Goal: Information Seeking & Learning: Learn about a topic

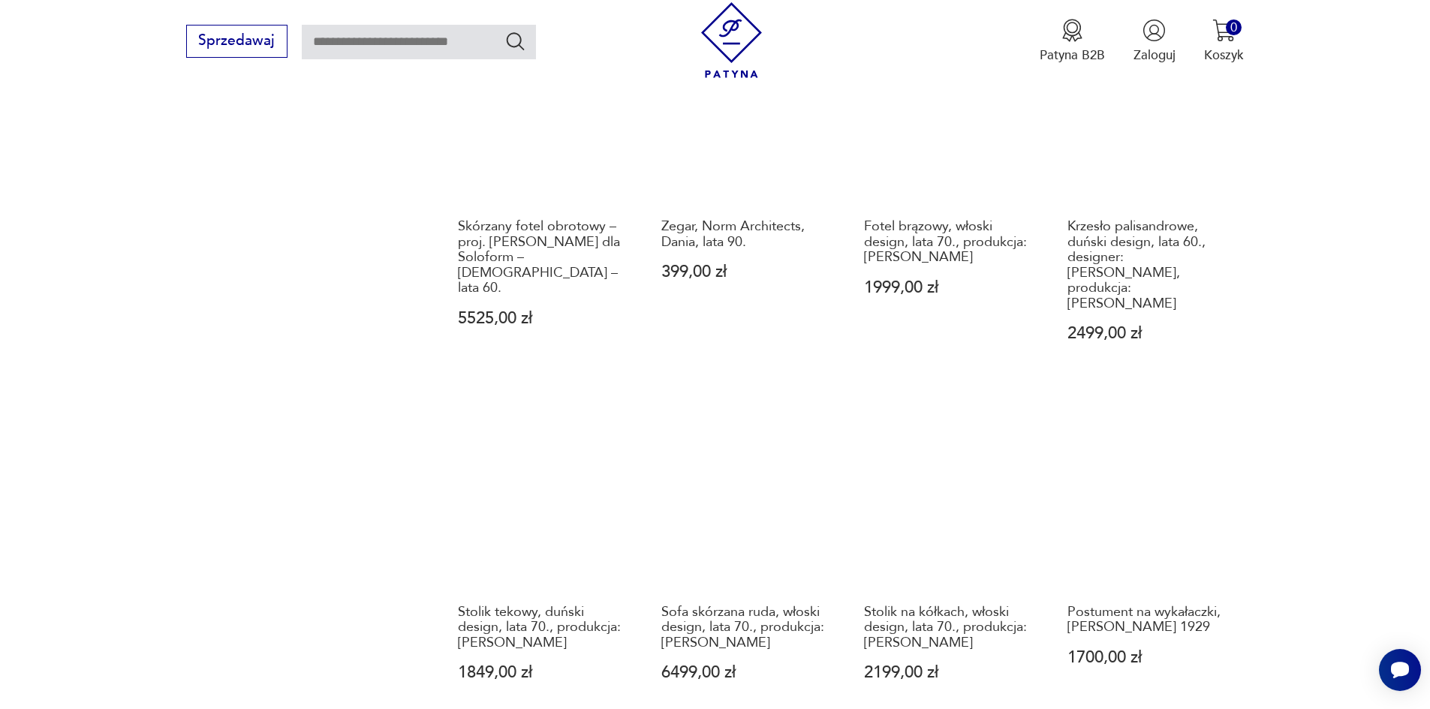
scroll to position [1313, 0]
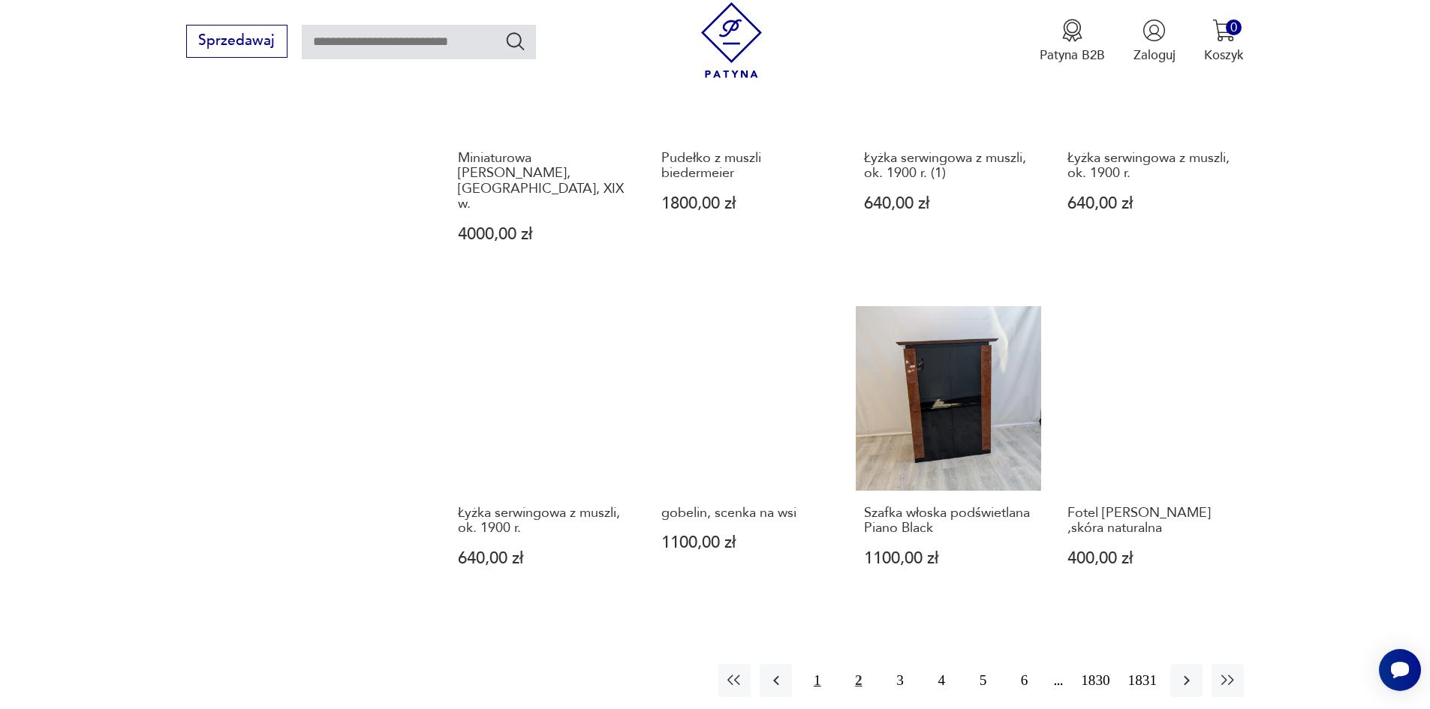
scroll to position [1321, 0]
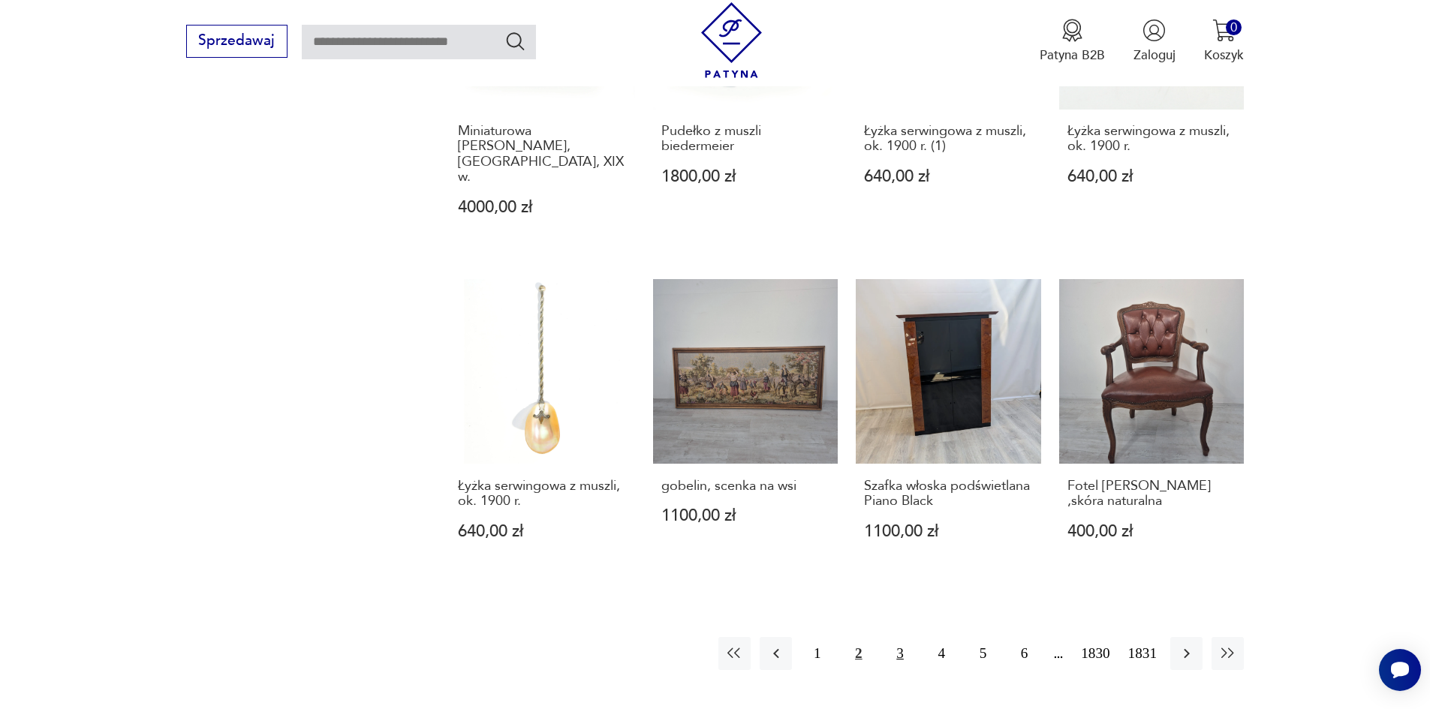
click at [910, 637] on button "3" at bounding box center [900, 653] width 32 height 32
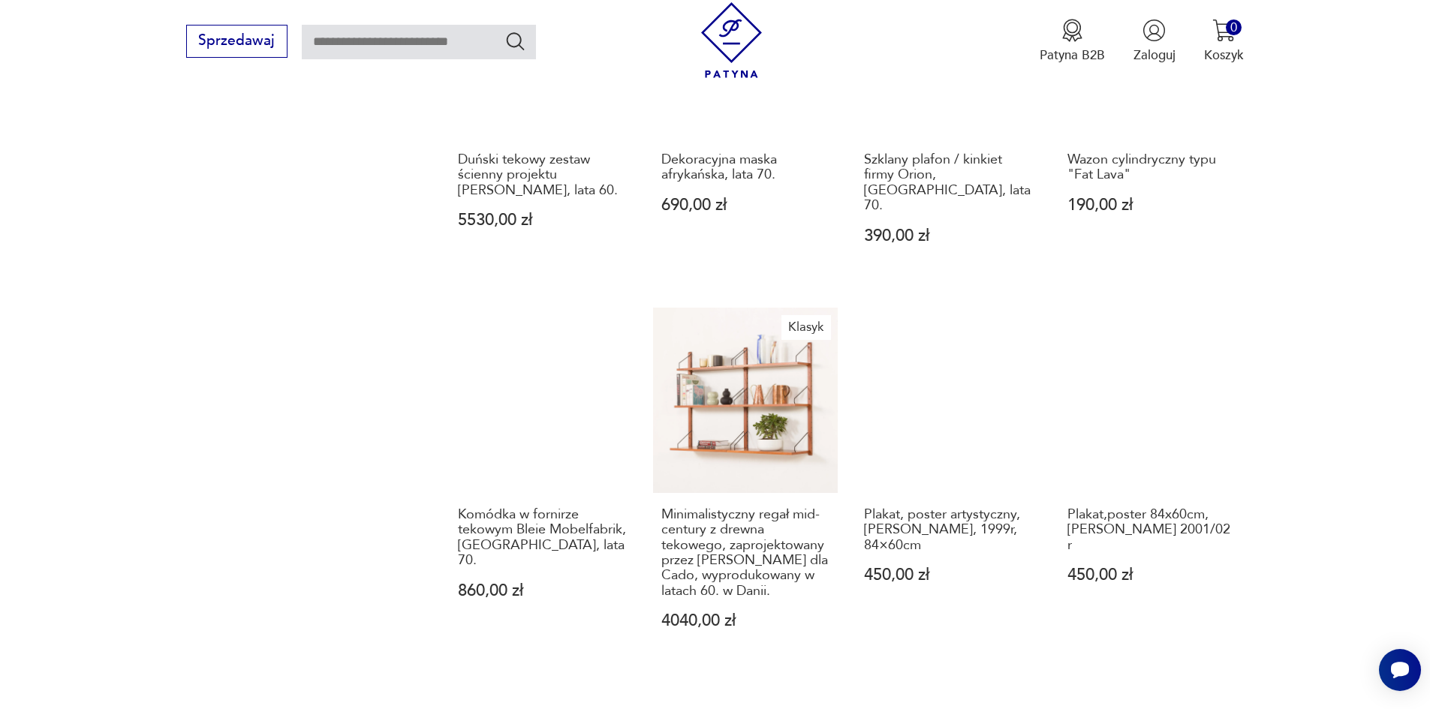
scroll to position [1471, 0]
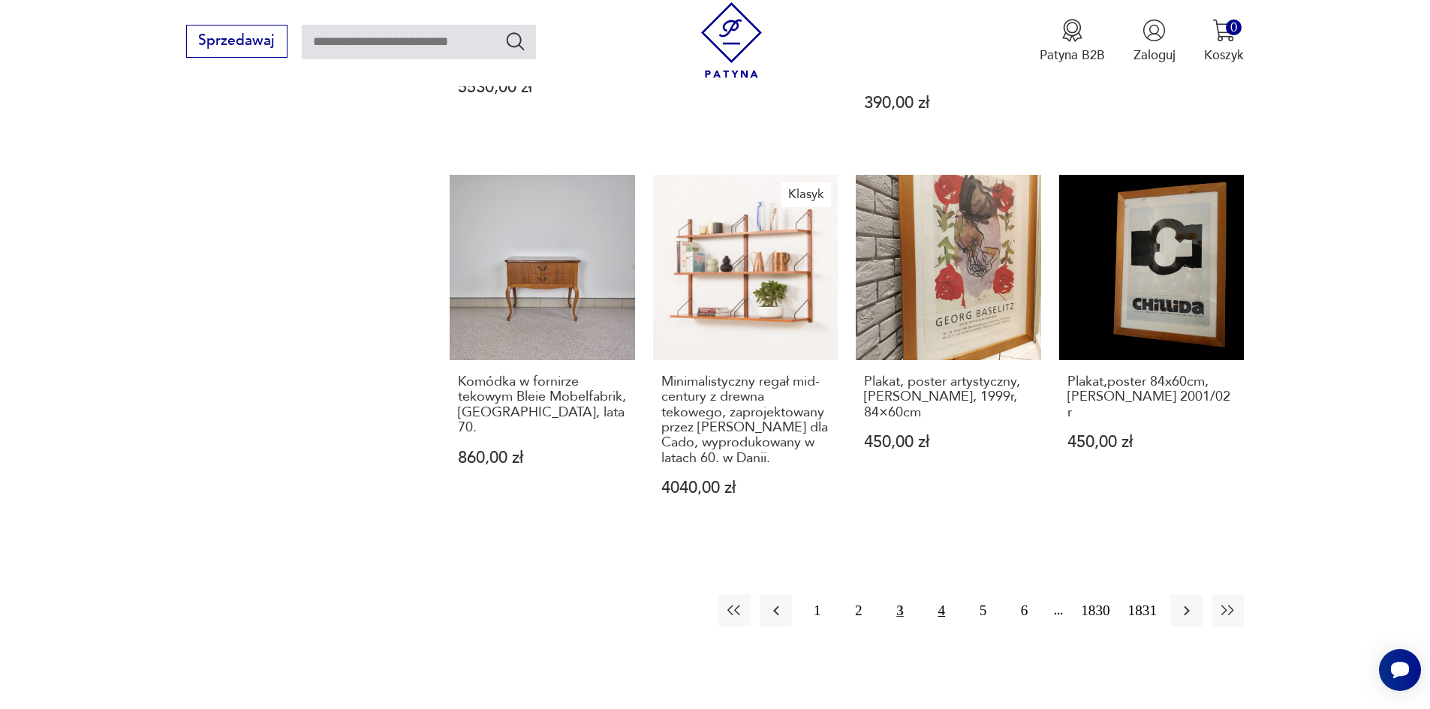
click at [952, 595] on button "4" at bounding box center [942, 611] width 32 height 32
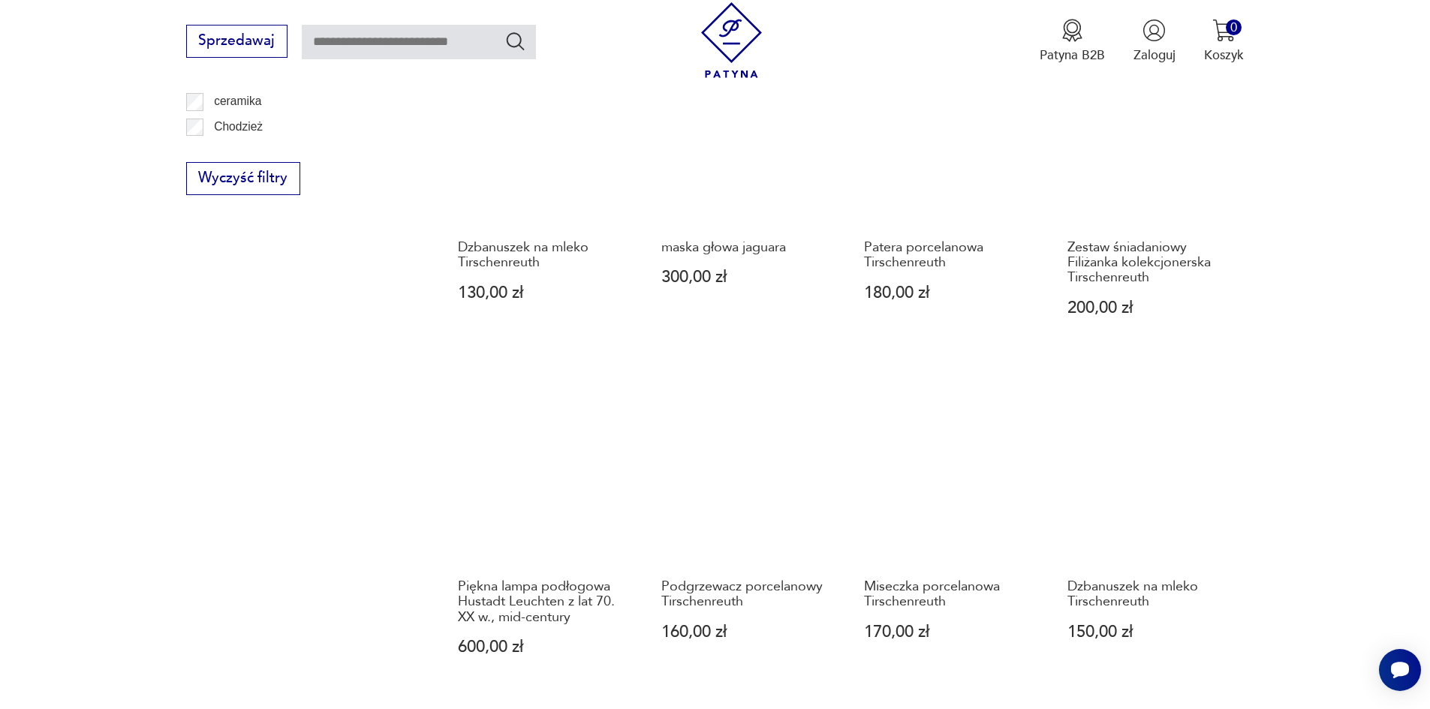
scroll to position [1246, 0]
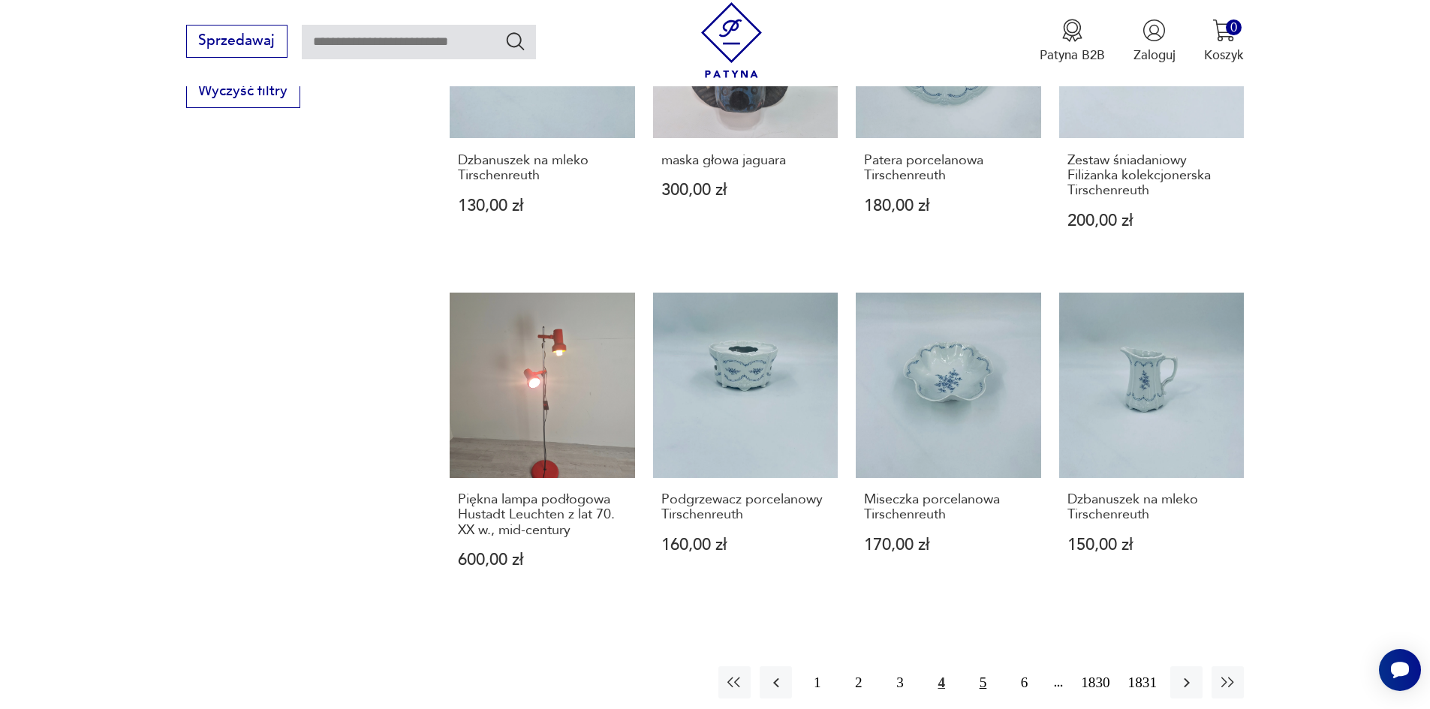
click at [999, 667] on button "5" at bounding box center [983, 683] width 32 height 32
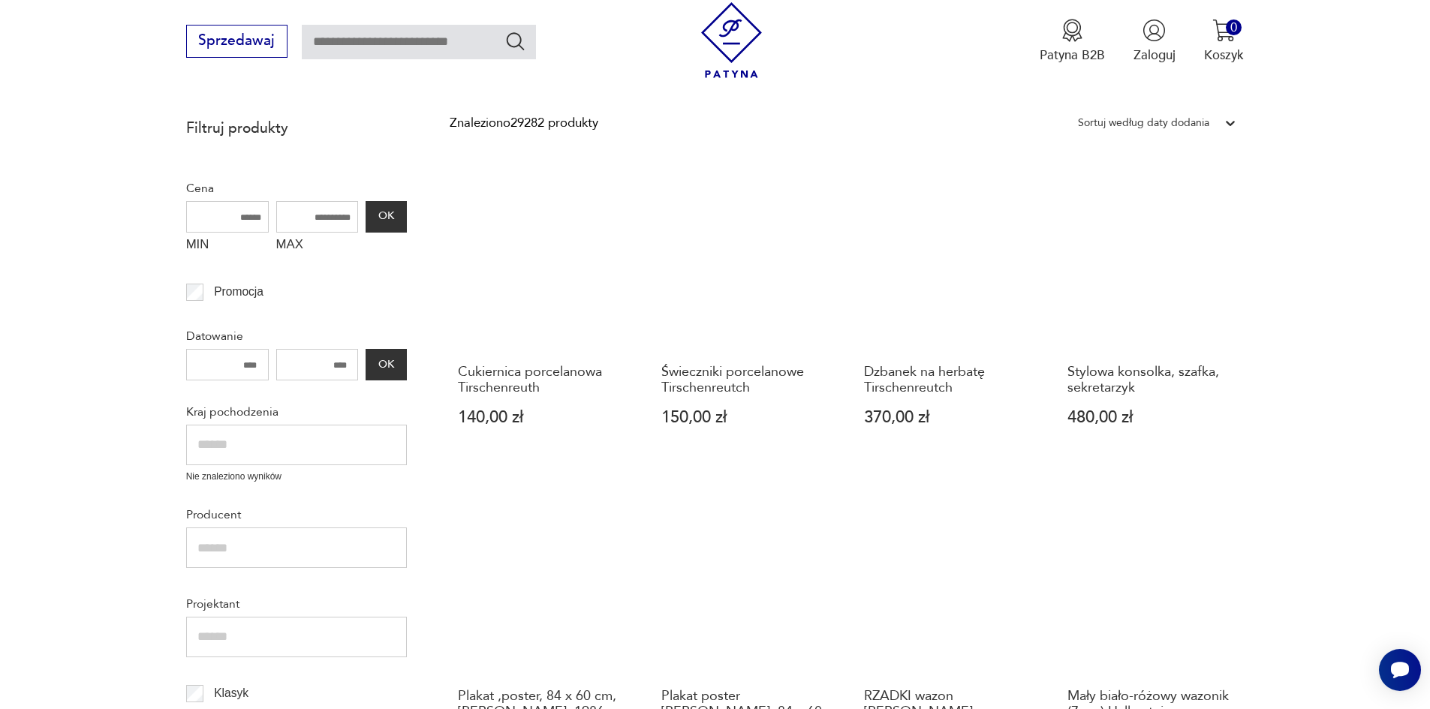
scroll to position [345, 0]
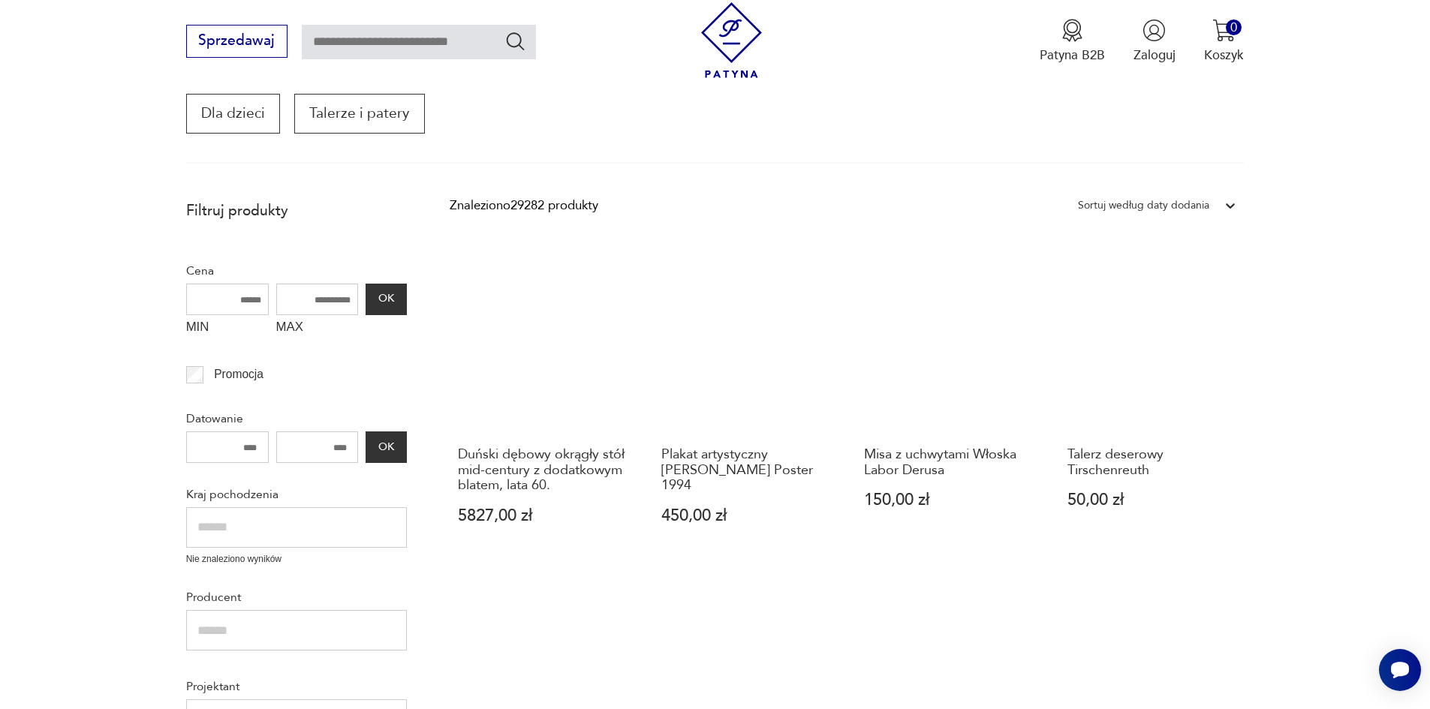
scroll to position [120, 0]
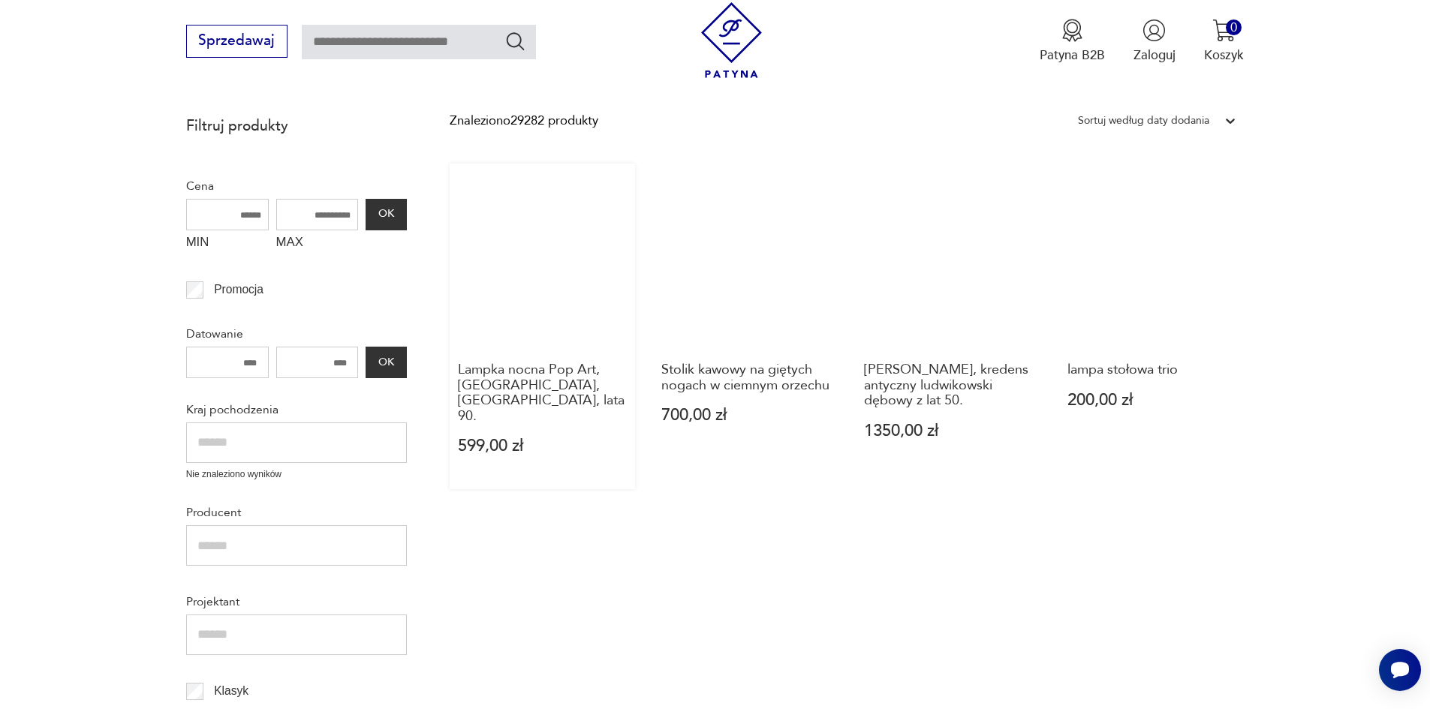
scroll to position [345, 0]
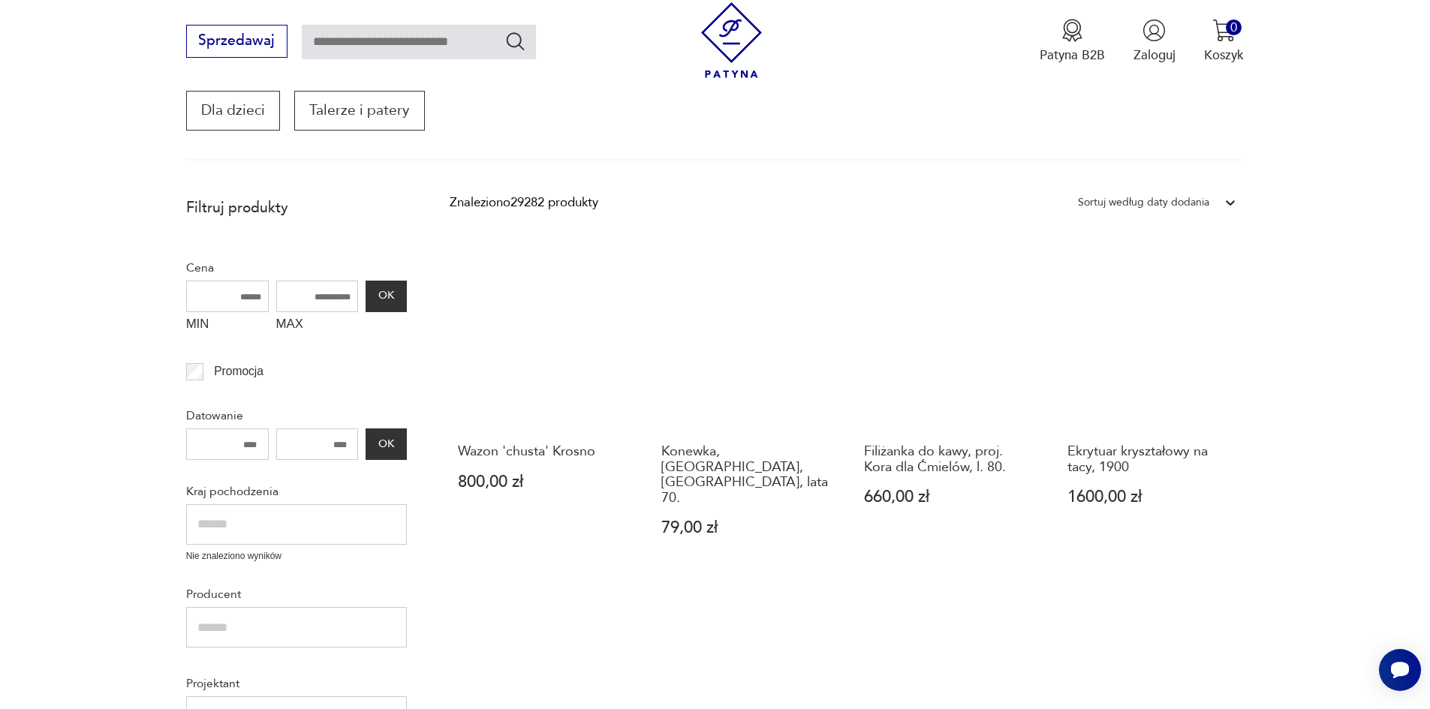
scroll to position [195, 0]
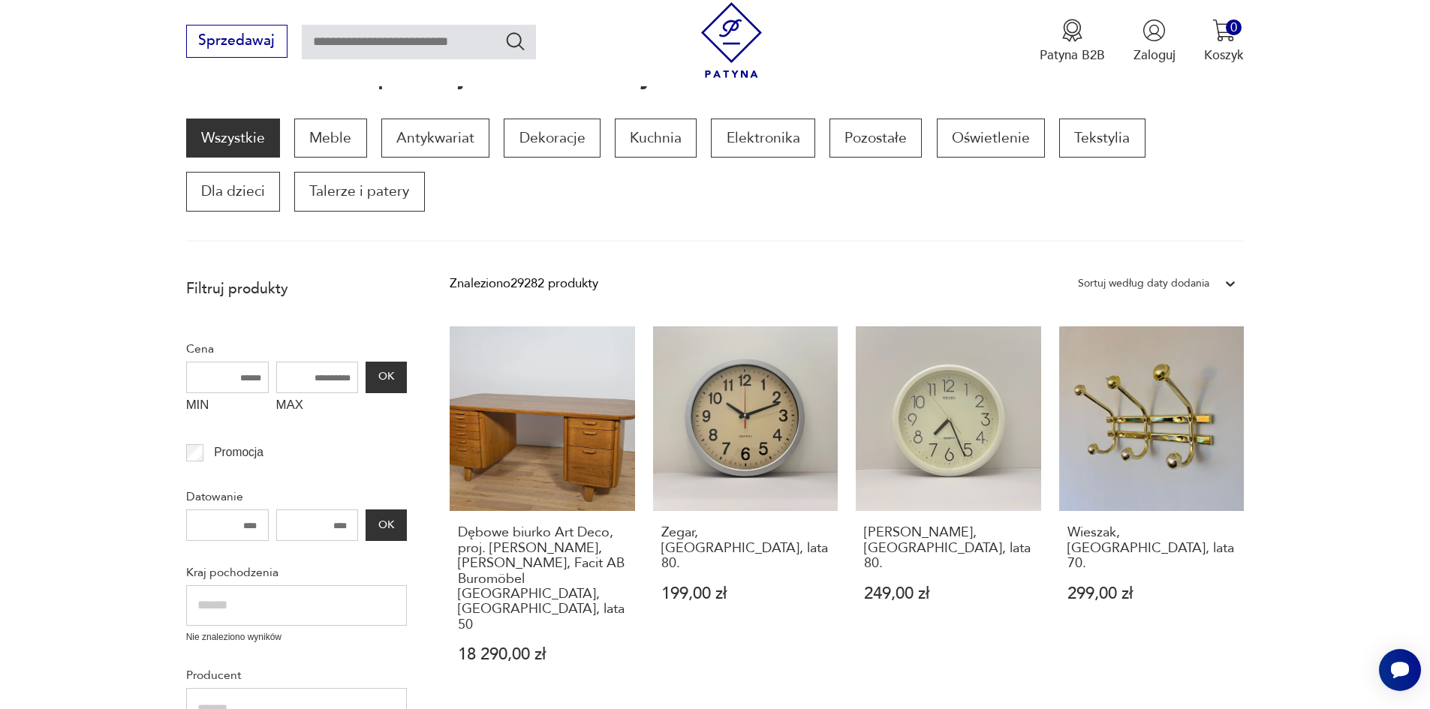
scroll to position [205, 0]
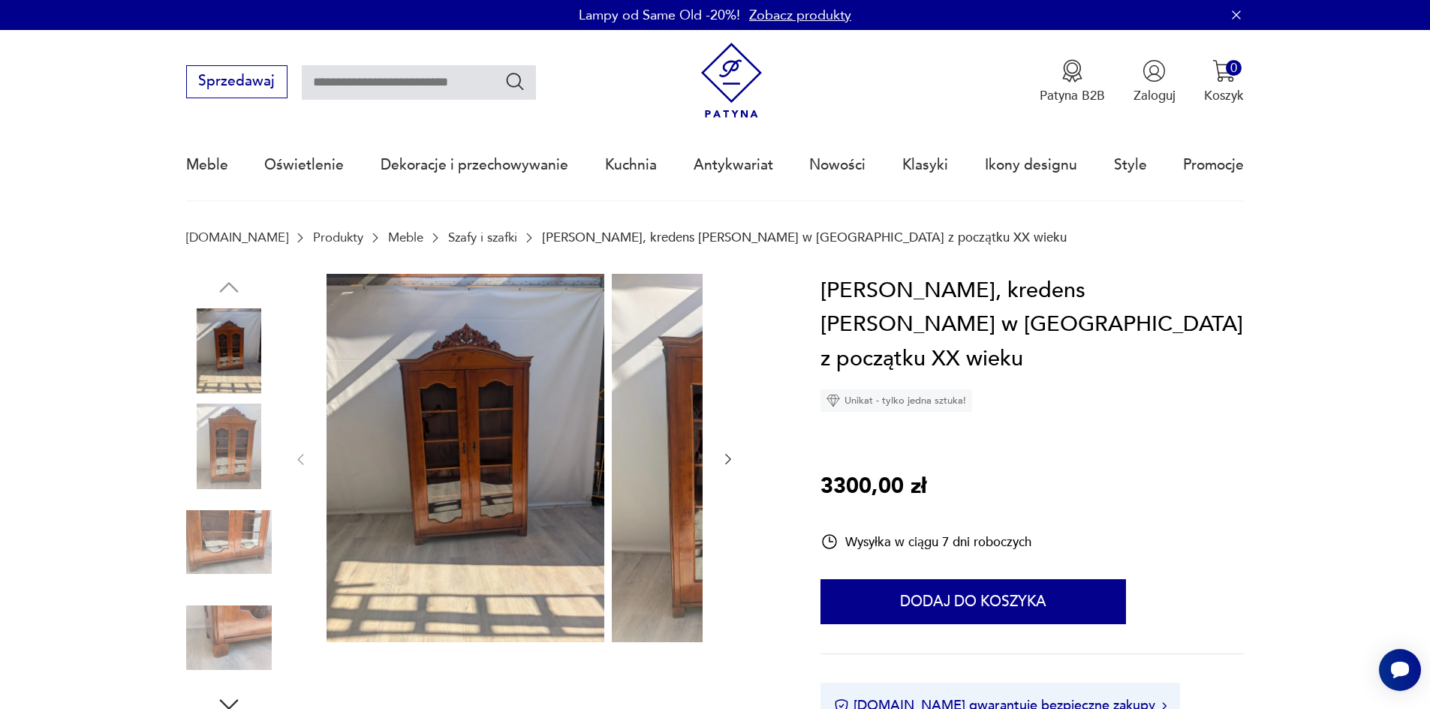
click at [206, 438] on img at bounding box center [229, 447] width 86 height 86
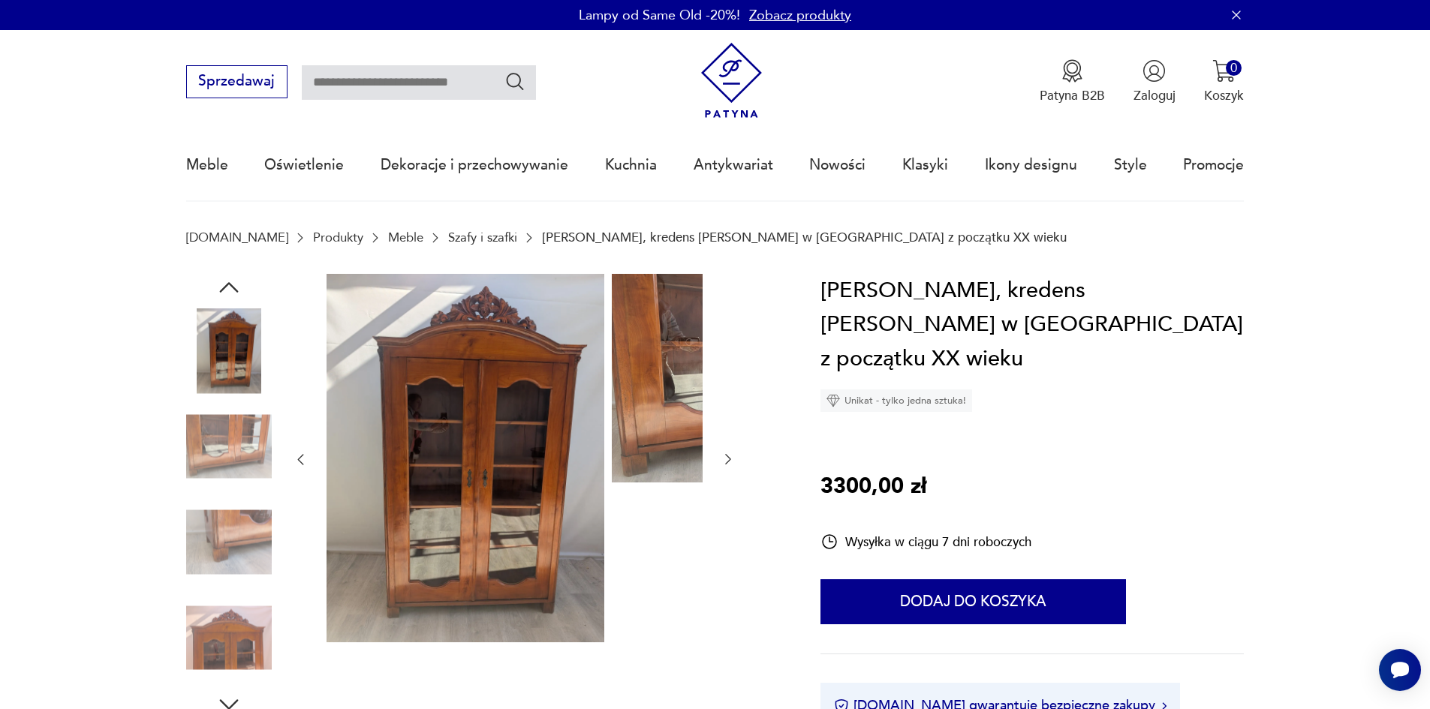
click at [206, 465] on img at bounding box center [229, 447] width 86 height 86
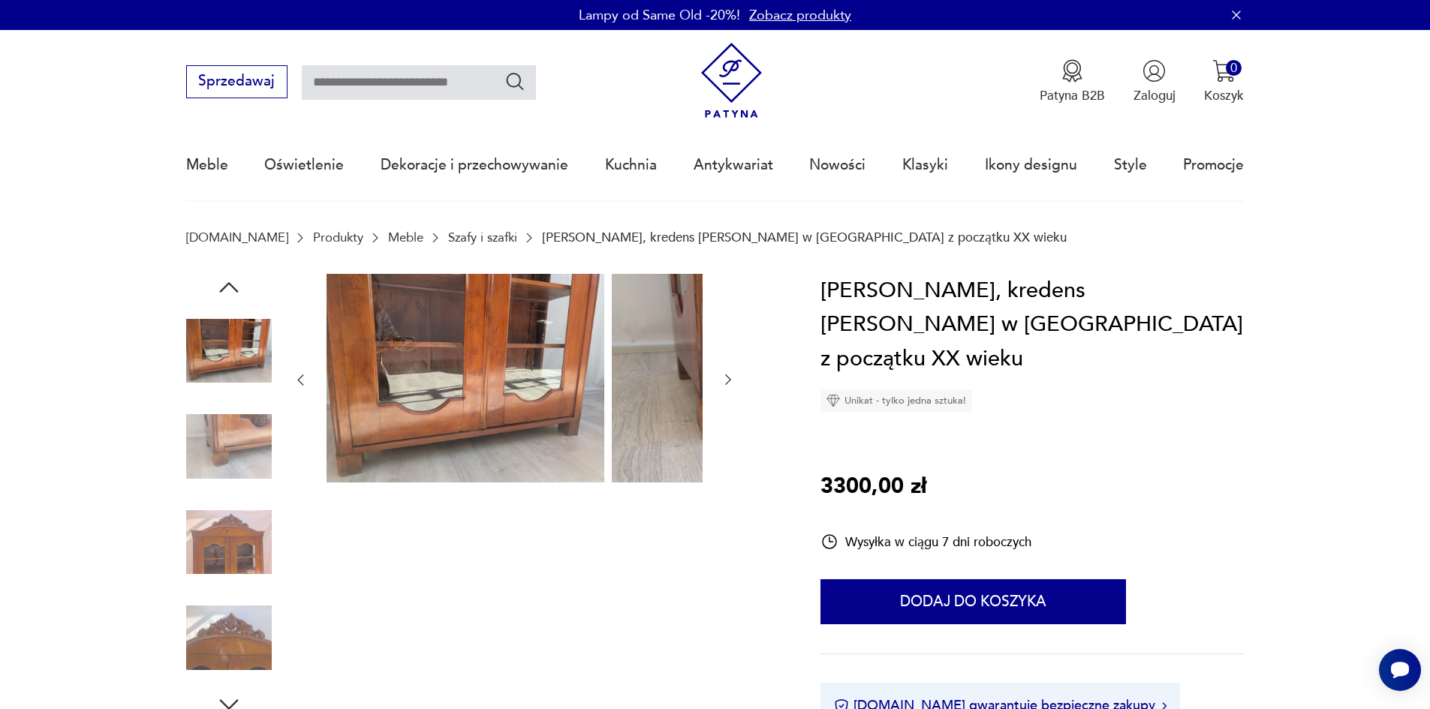
click at [206, 460] on img at bounding box center [229, 447] width 86 height 86
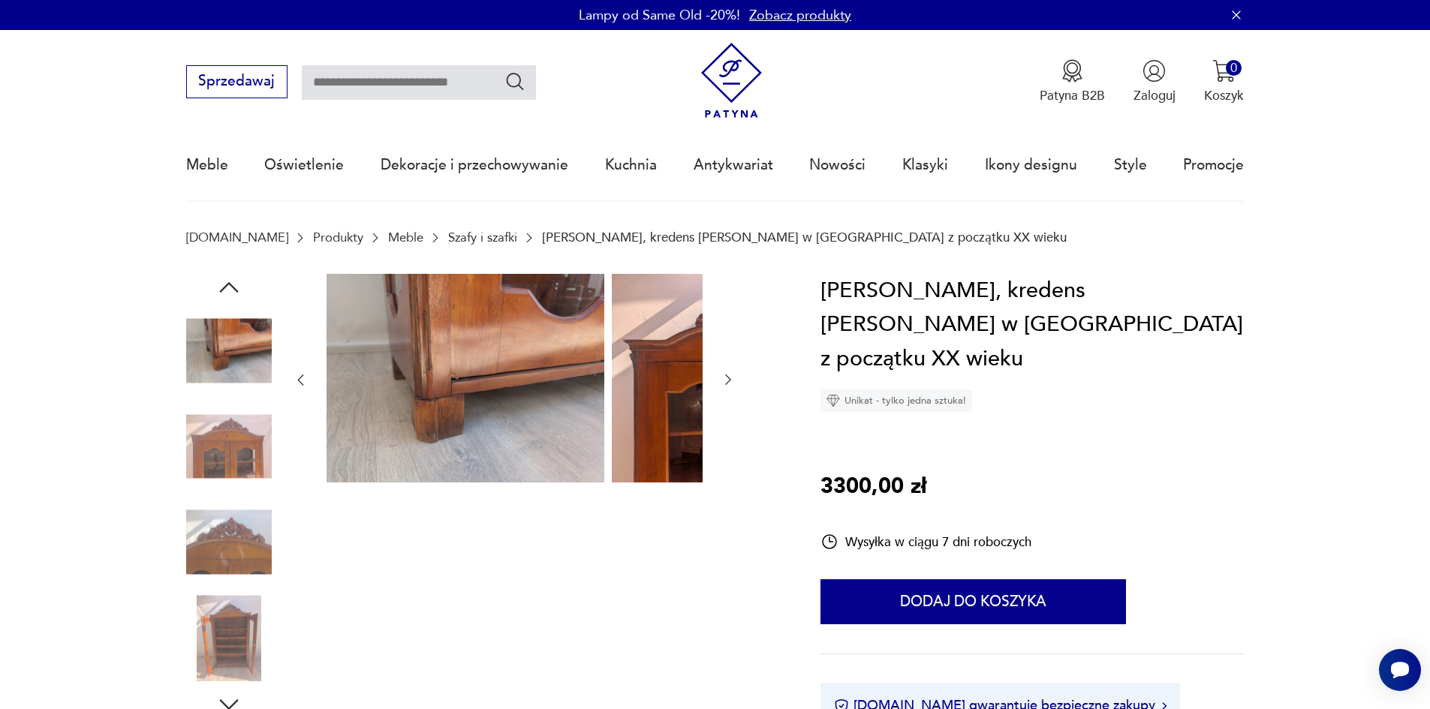
click at [206, 470] on img at bounding box center [229, 447] width 86 height 86
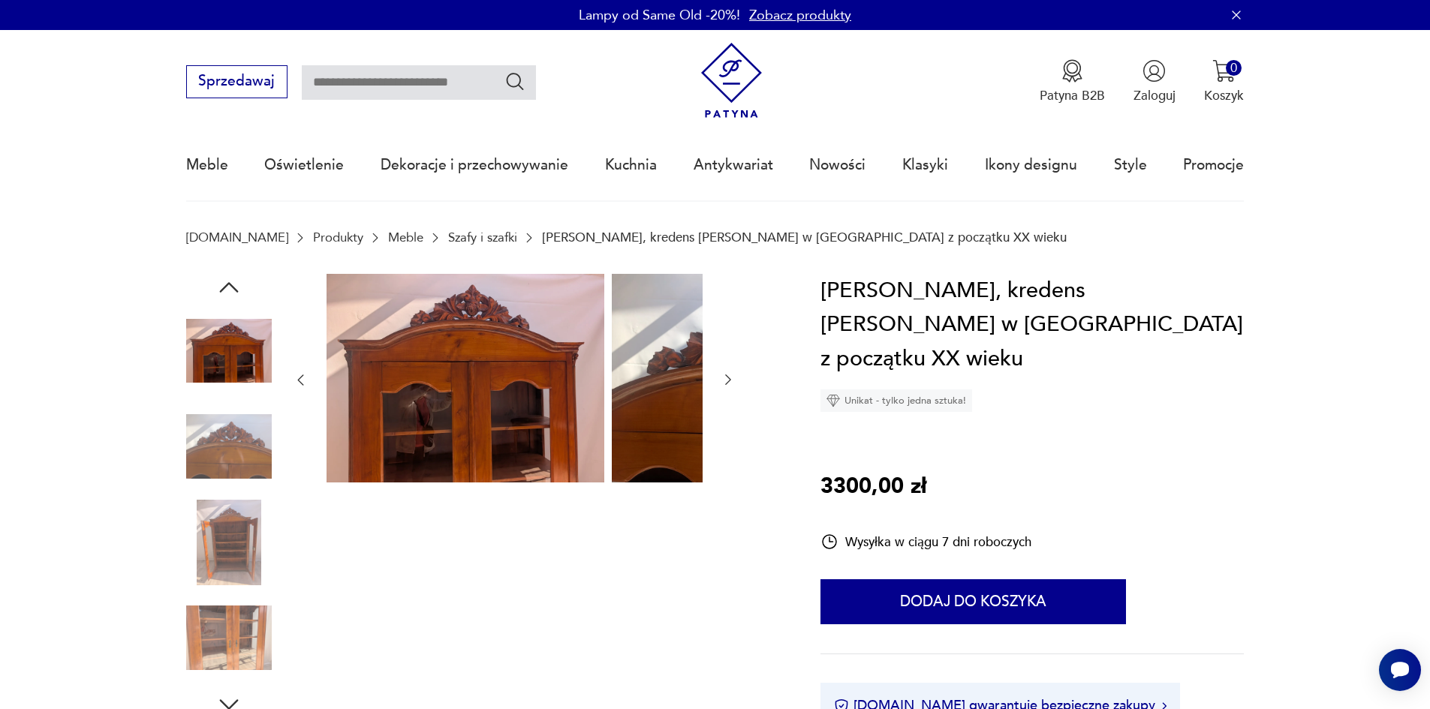
click at [189, 368] on img at bounding box center [229, 352] width 86 height 86
click at [215, 288] on icon "button" at bounding box center [228, 287] width 27 height 27
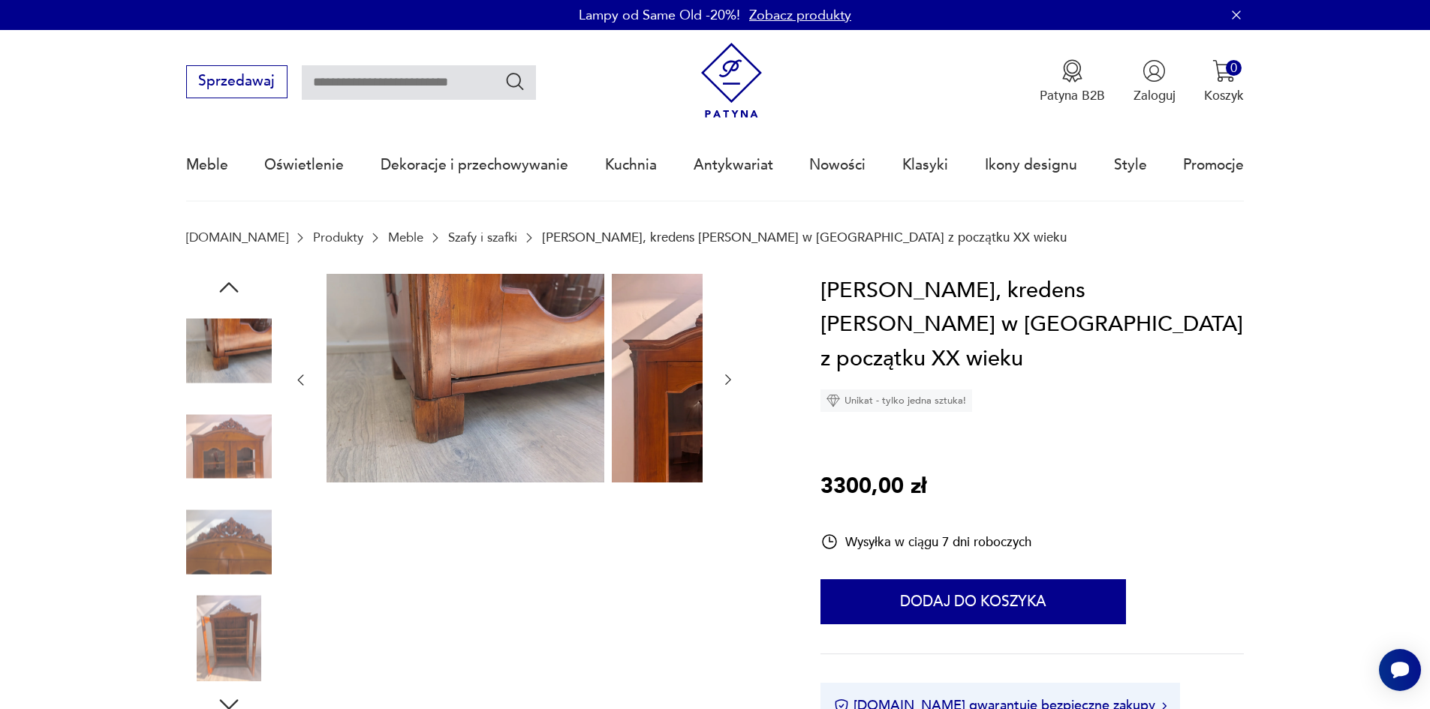
click at [203, 365] on img at bounding box center [229, 352] width 86 height 86
click at [223, 651] on img at bounding box center [229, 638] width 86 height 86
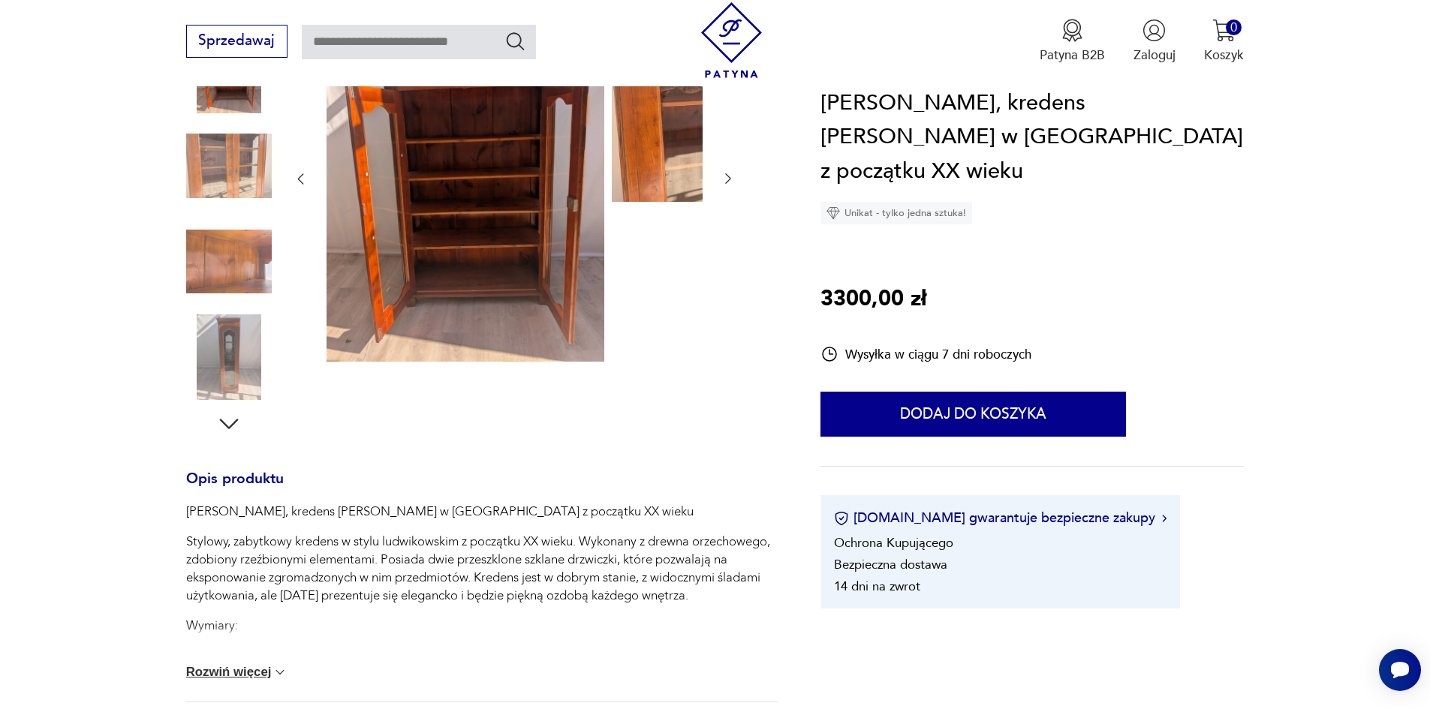
scroll to position [300, 0]
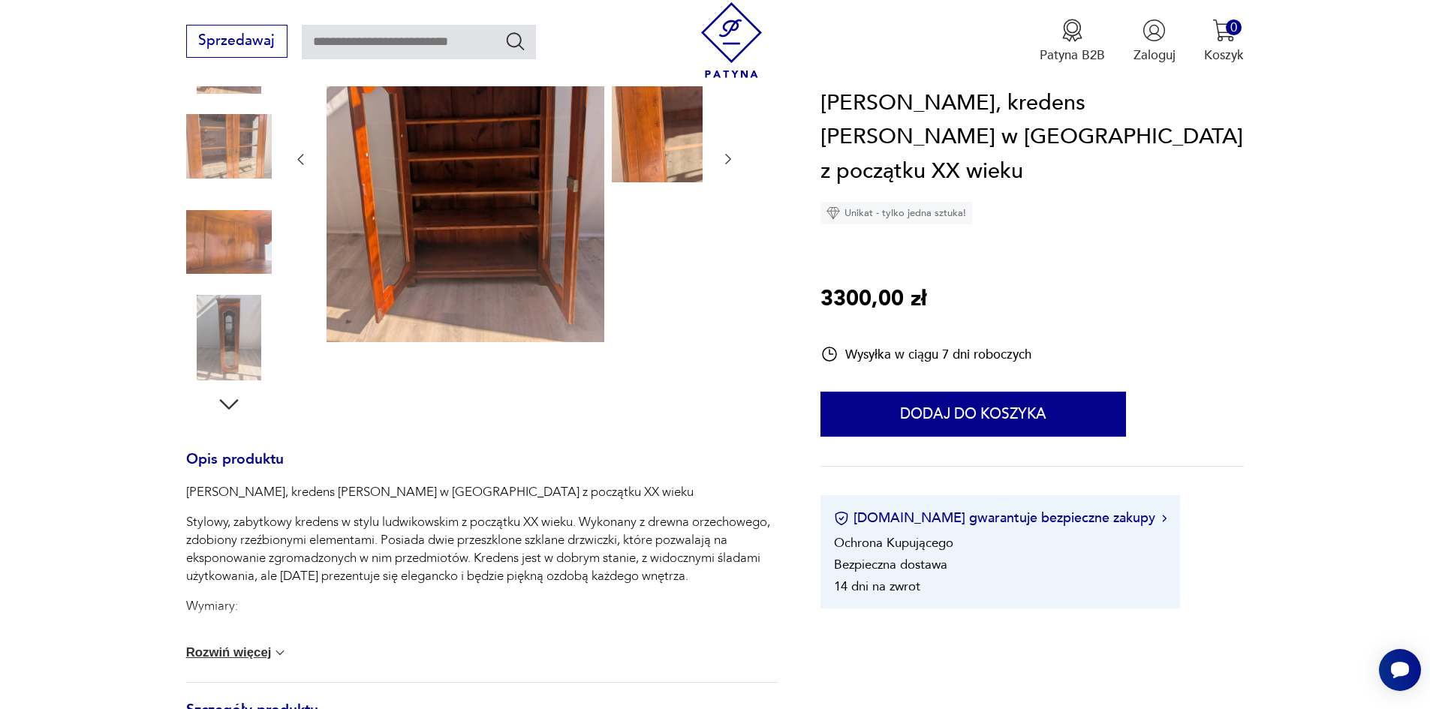
click at [209, 661] on button "Rozwiń więcej" at bounding box center [237, 653] width 102 height 15
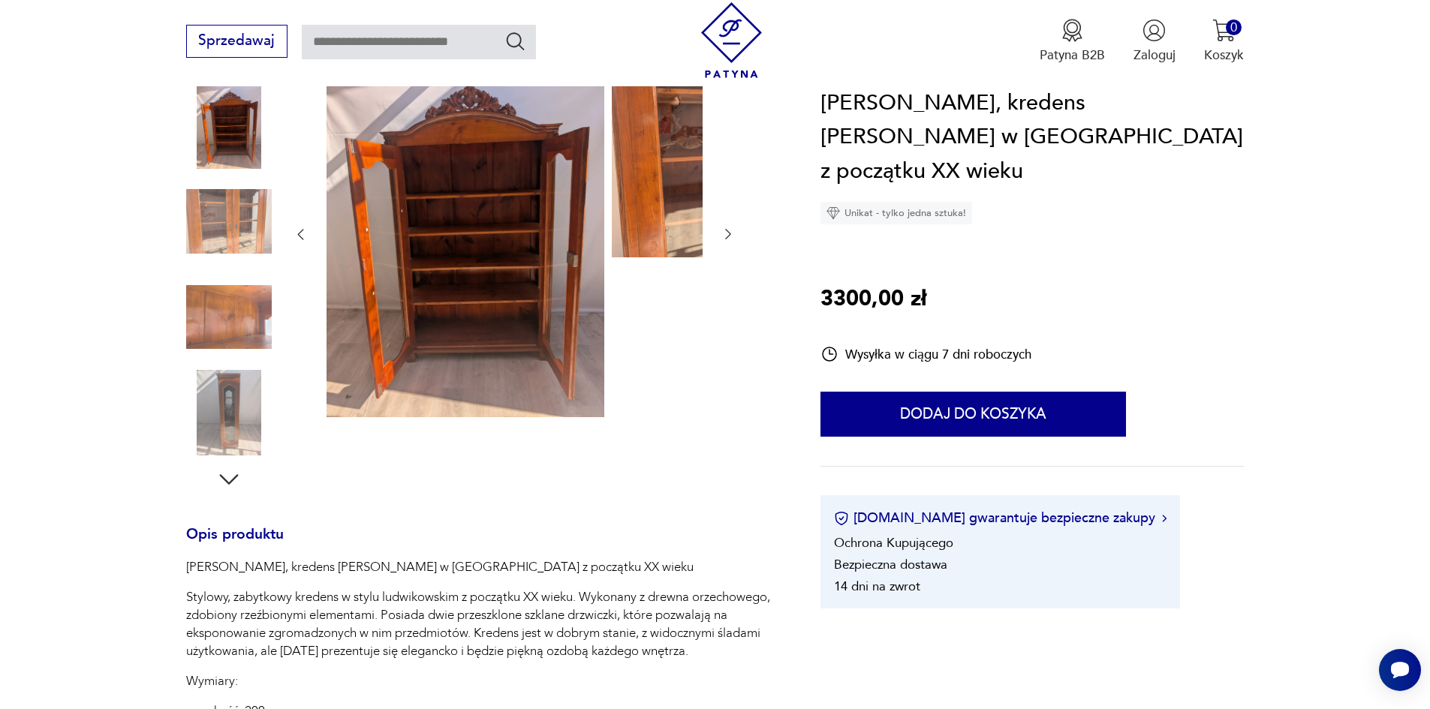
scroll to position [75, 0]
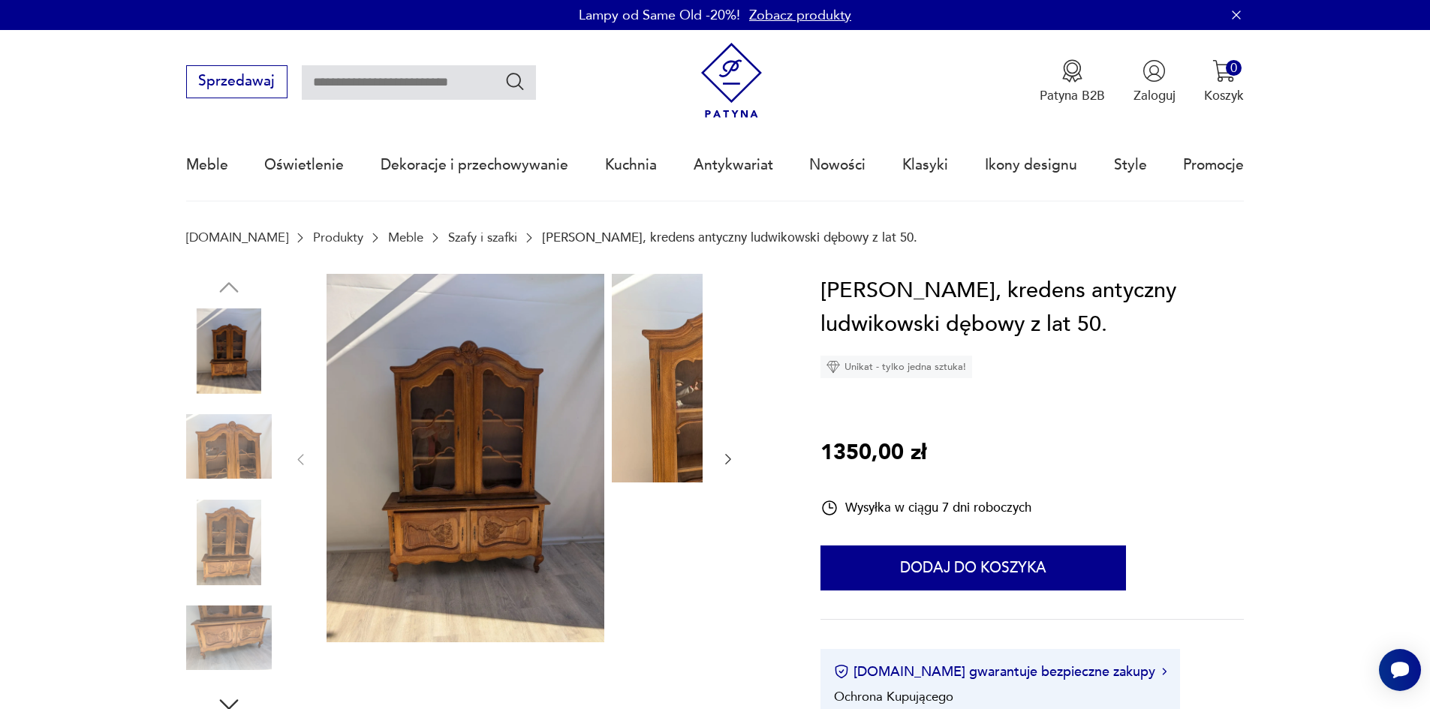
click at [191, 462] on img at bounding box center [229, 447] width 86 height 86
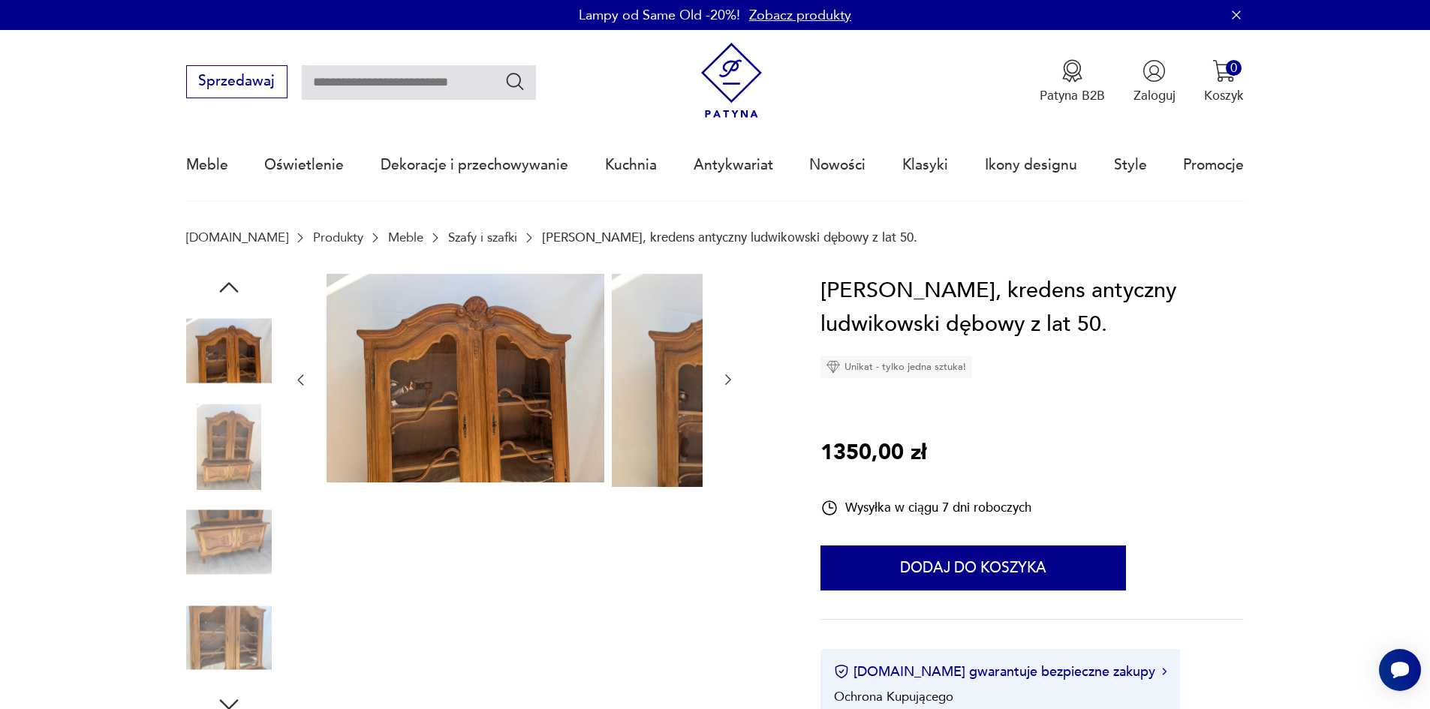
click at [191, 471] on img at bounding box center [229, 447] width 86 height 86
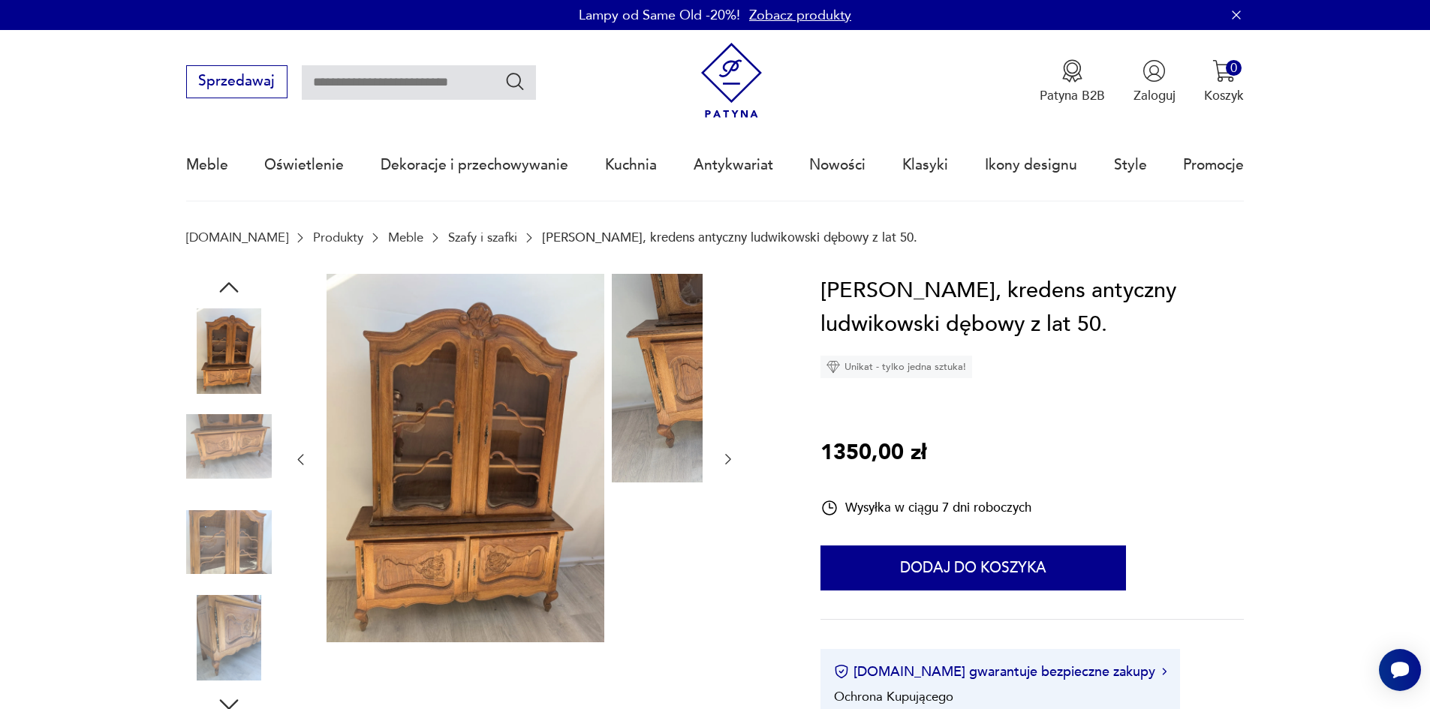
click at [191, 477] on img at bounding box center [229, 447] width 86 height 86
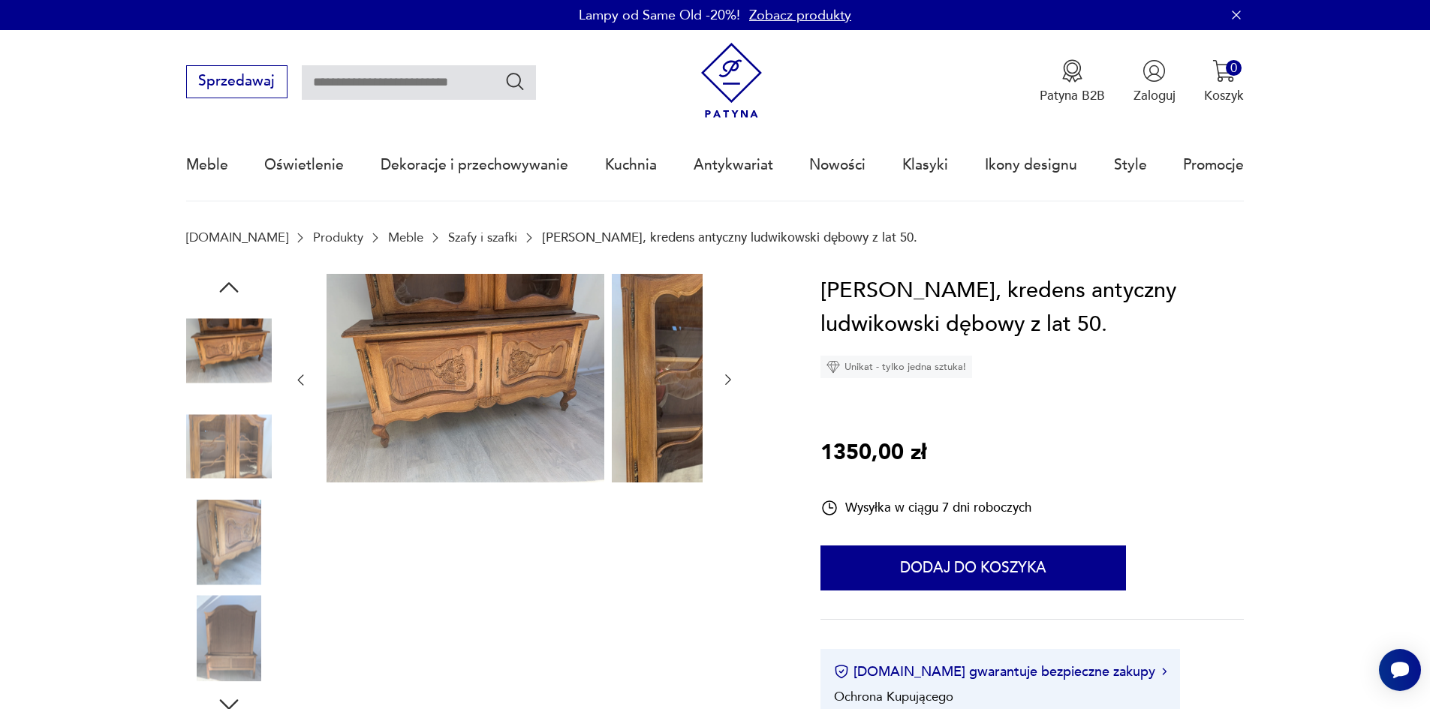
click at [212, 555] on img at bounding box center [229, 543] width 86 height 86
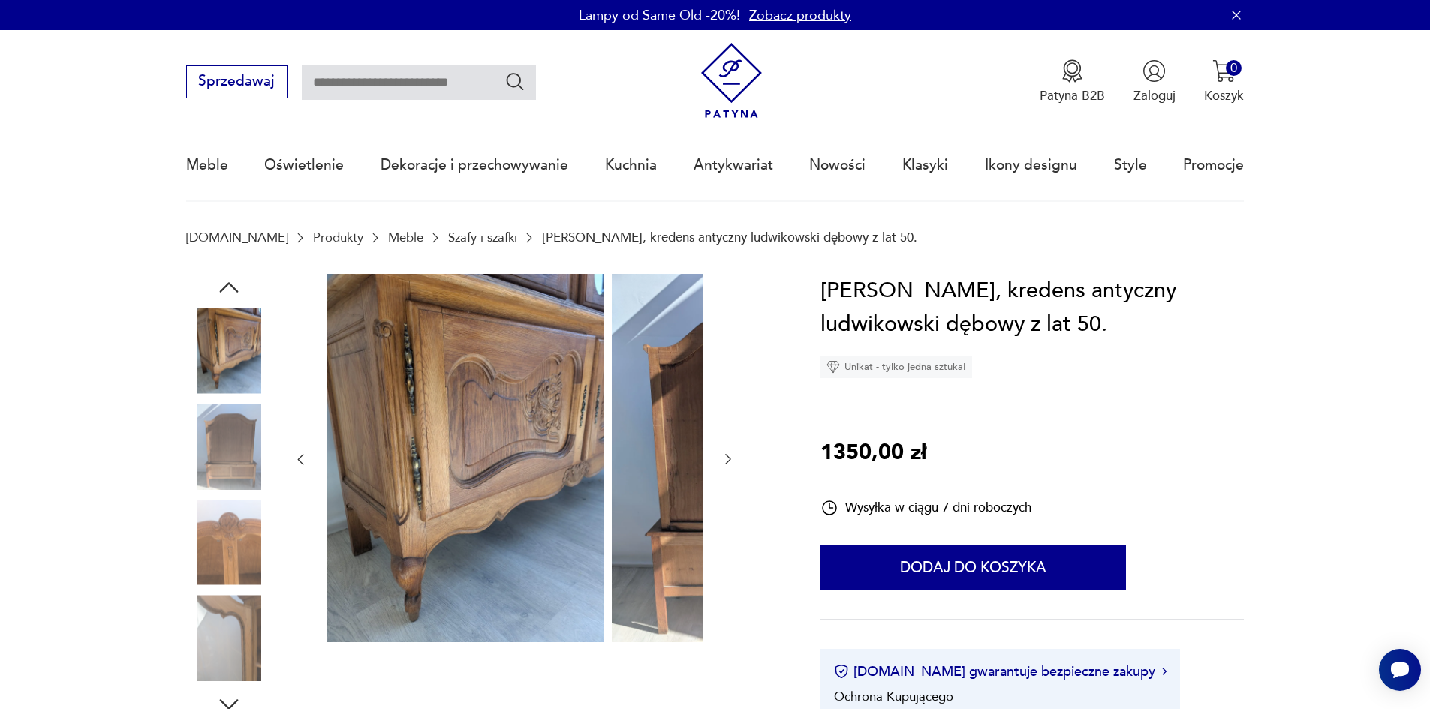
click at [215, 556] on img at bounding box center [229, 543] width 86 height 86
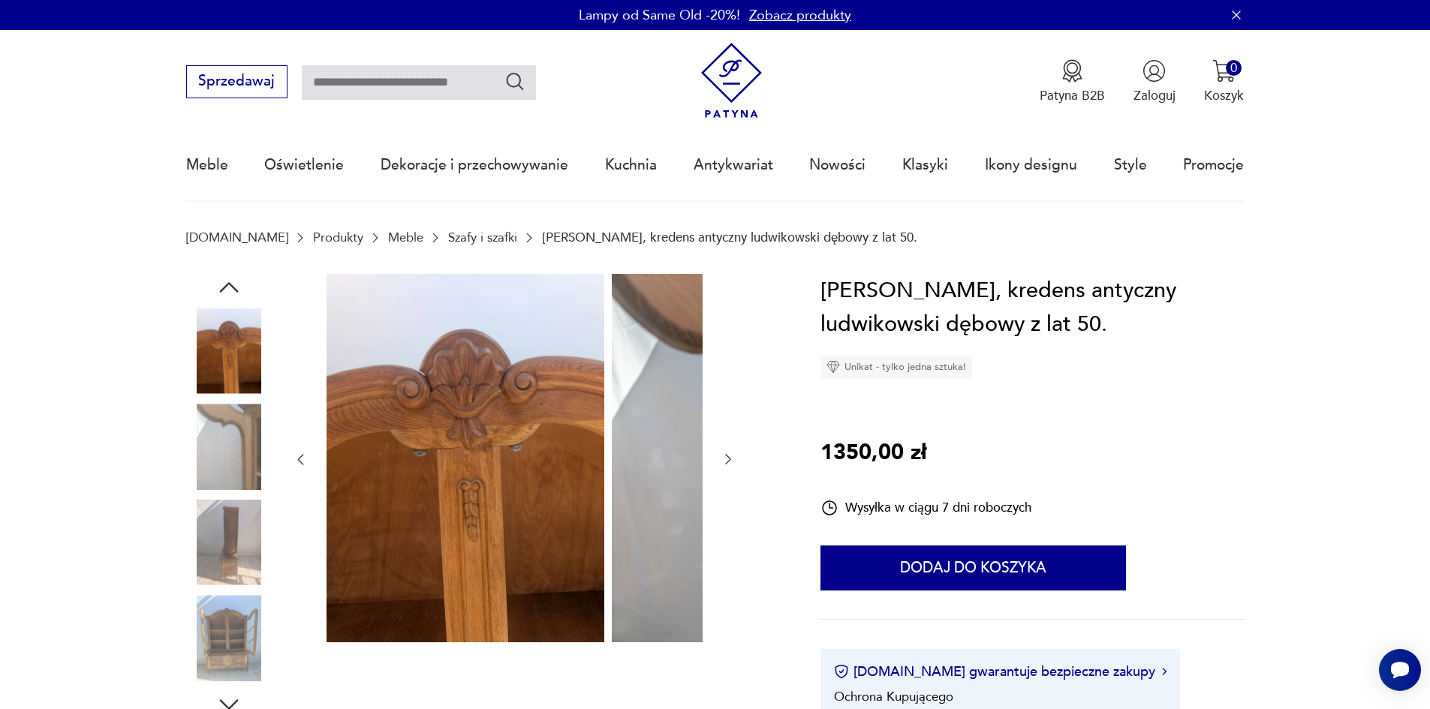
click at [215, 462] on img at bounding box center [229, 447] width 86 height 86
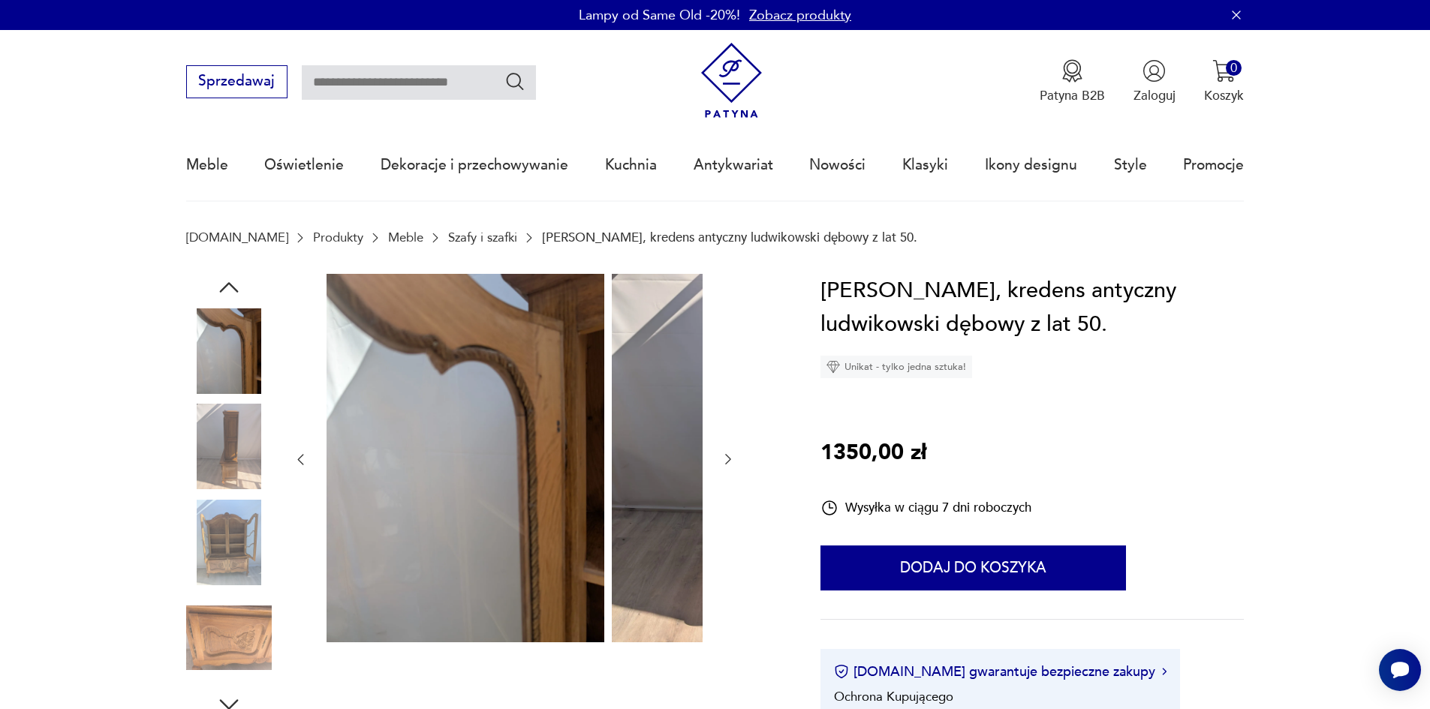
click at [190, 468] on img at bounding box center [229, 447] width 86 height 86
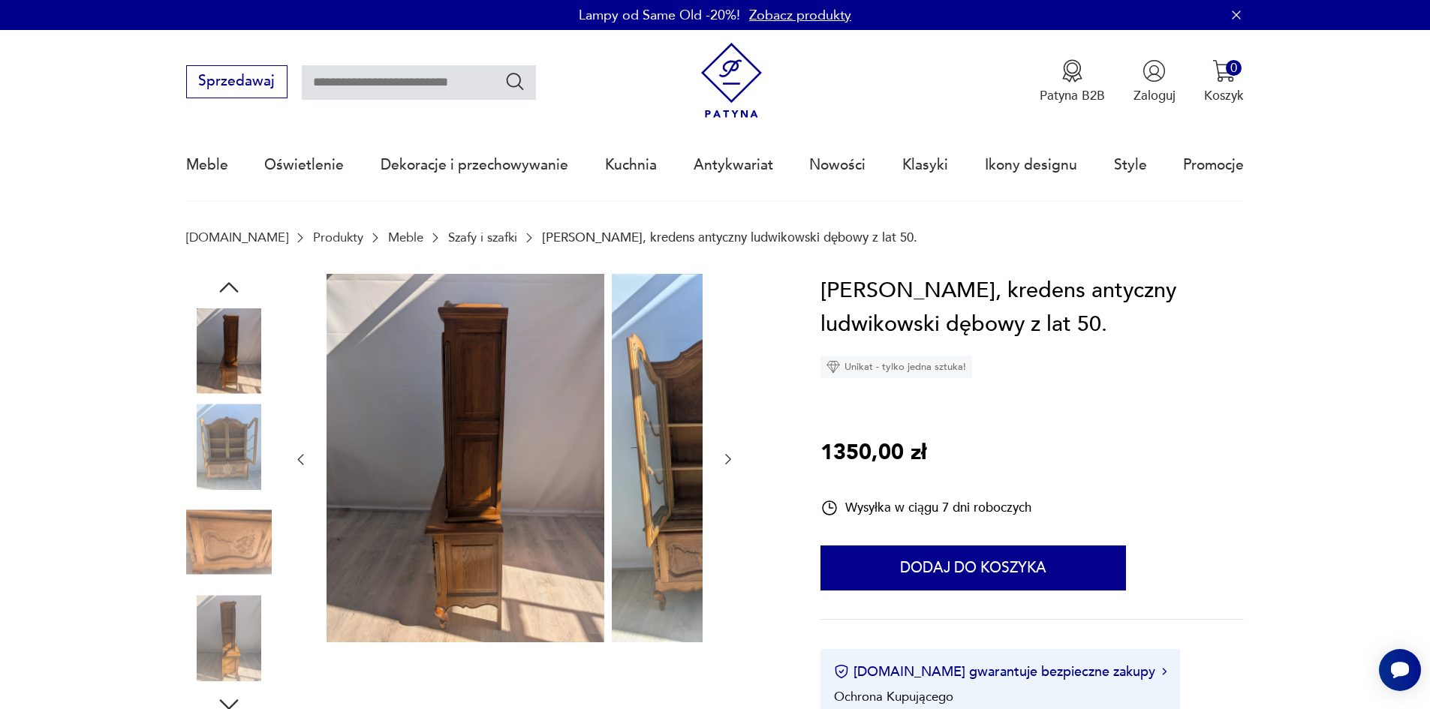
click at [190, 479] on img at bounding box center [229, 447] width 86 height 86
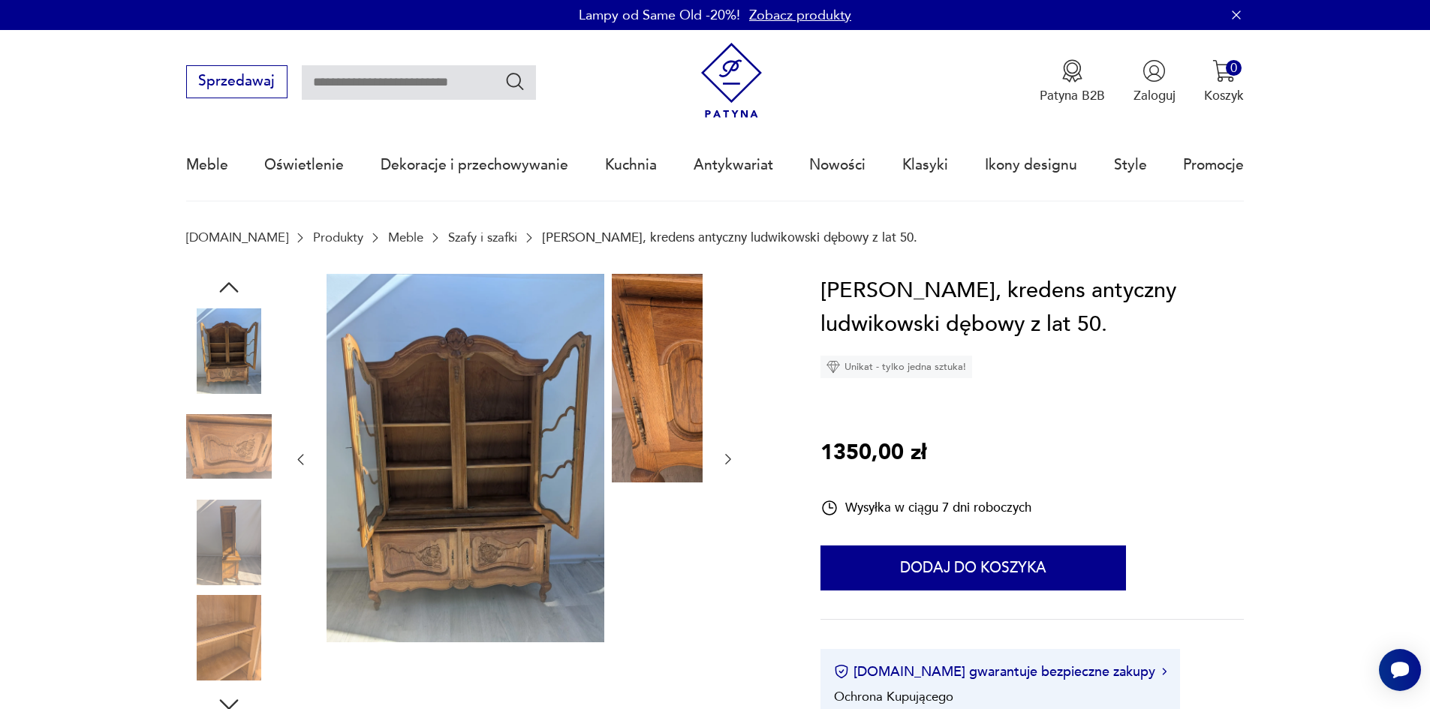
click at [191, 489] on img at bounding box center [229, 447] width 86 height 86
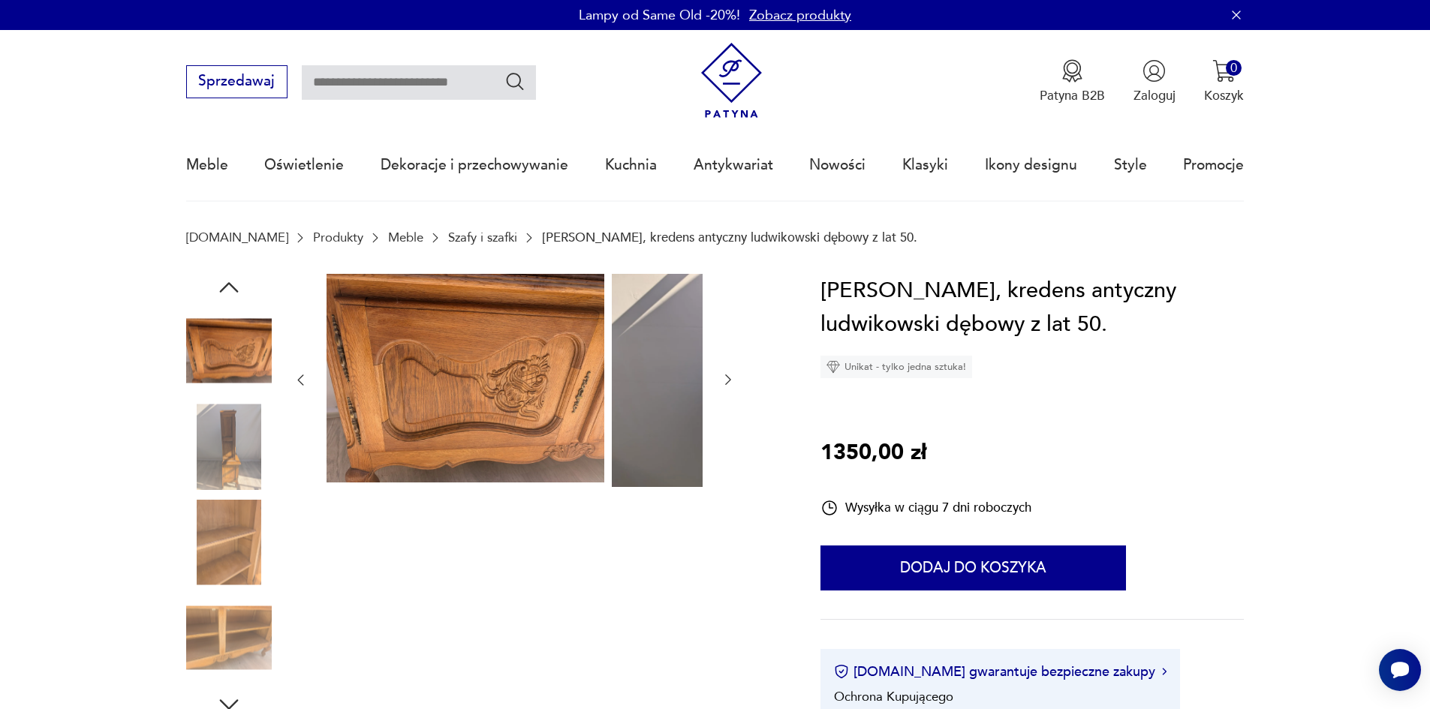
click at [204, 525] on img at bounding box center [229, 543] width 86 height 86
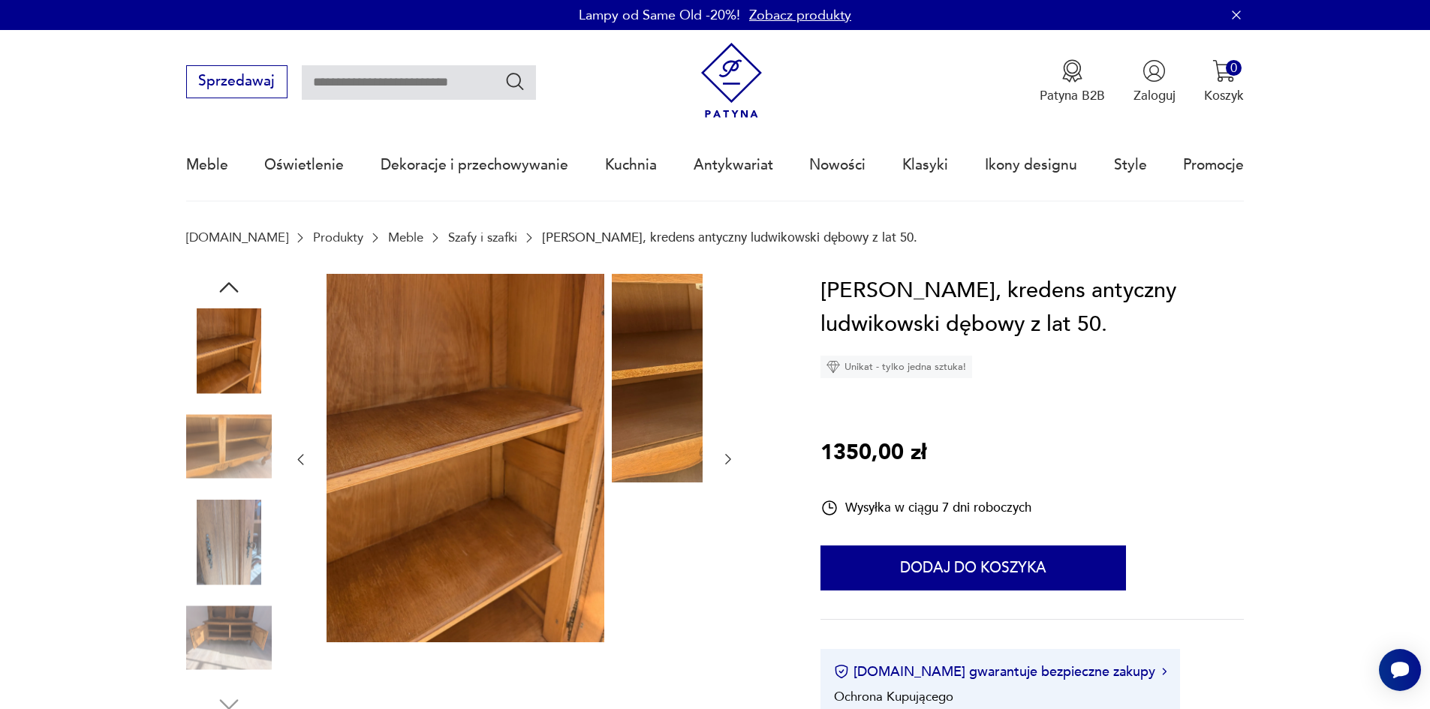
click at [187, 466] on img at bounding box center [229, 447] width 86 height 86
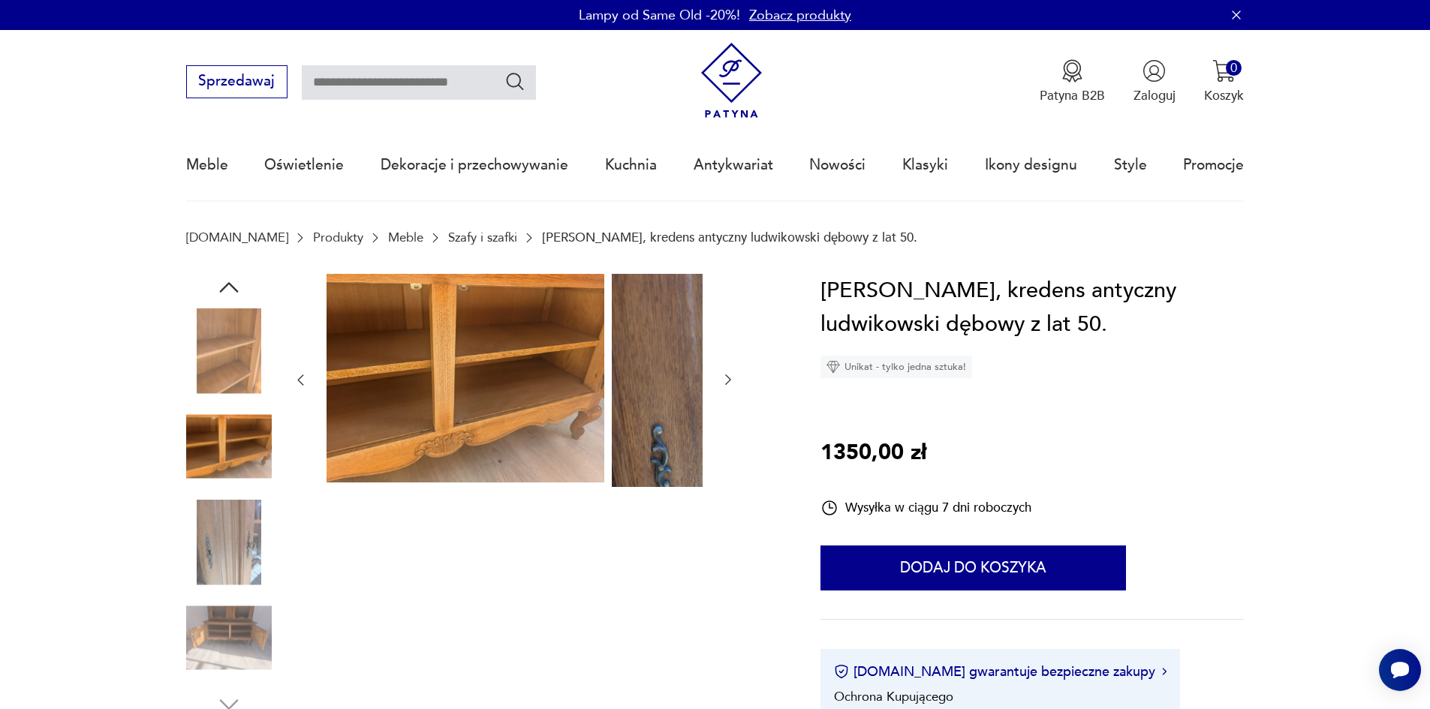
click at [191, 537] on img at bounding box center [229, 543] width 86 height 86
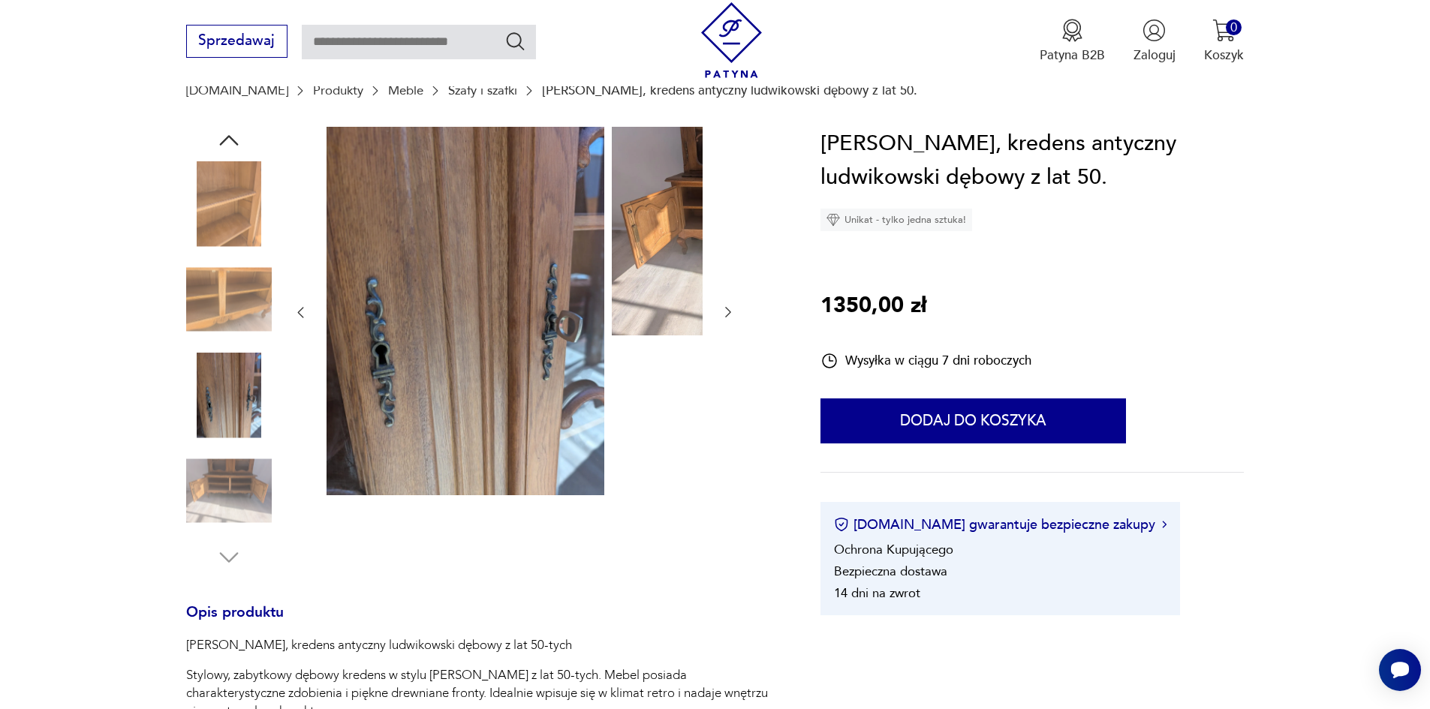
scroll to position [150, 0]
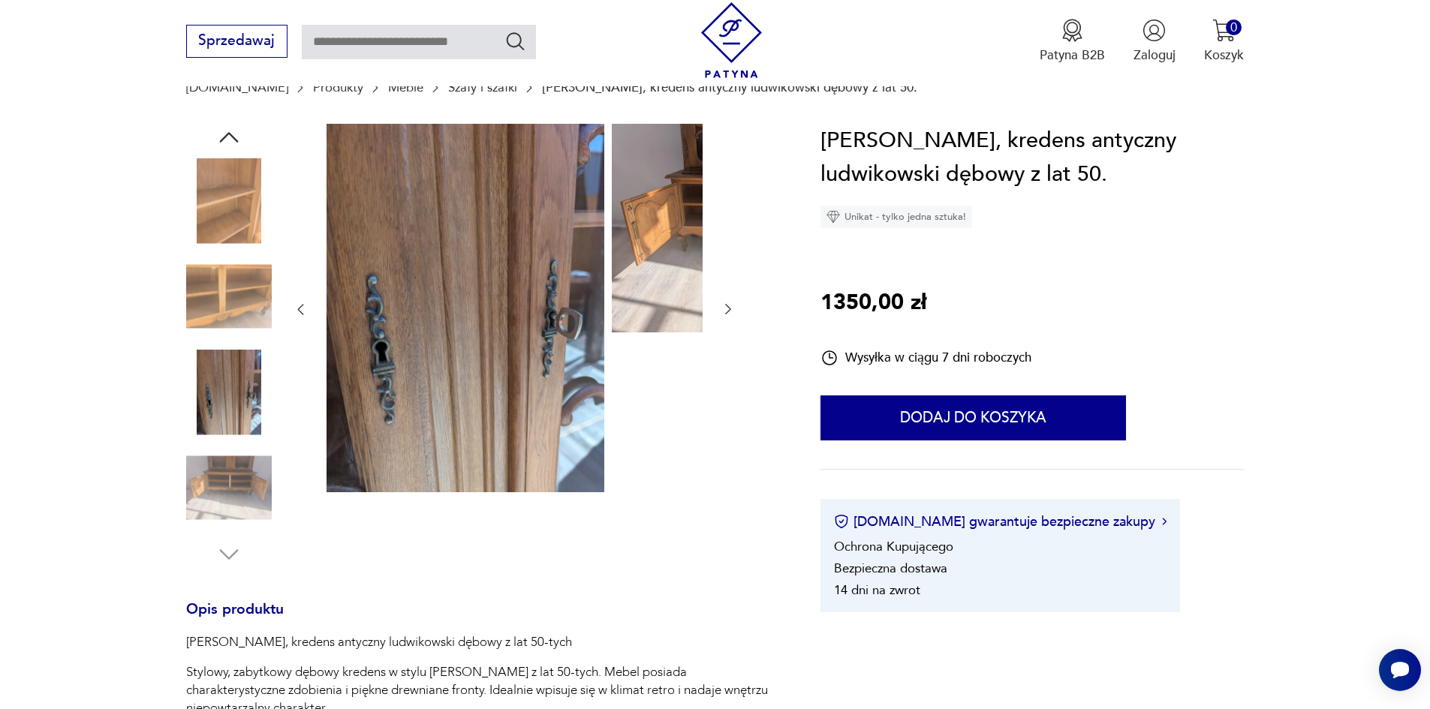
click at [202, 489] on img at bounding box center [229, 488] width 86 height 86
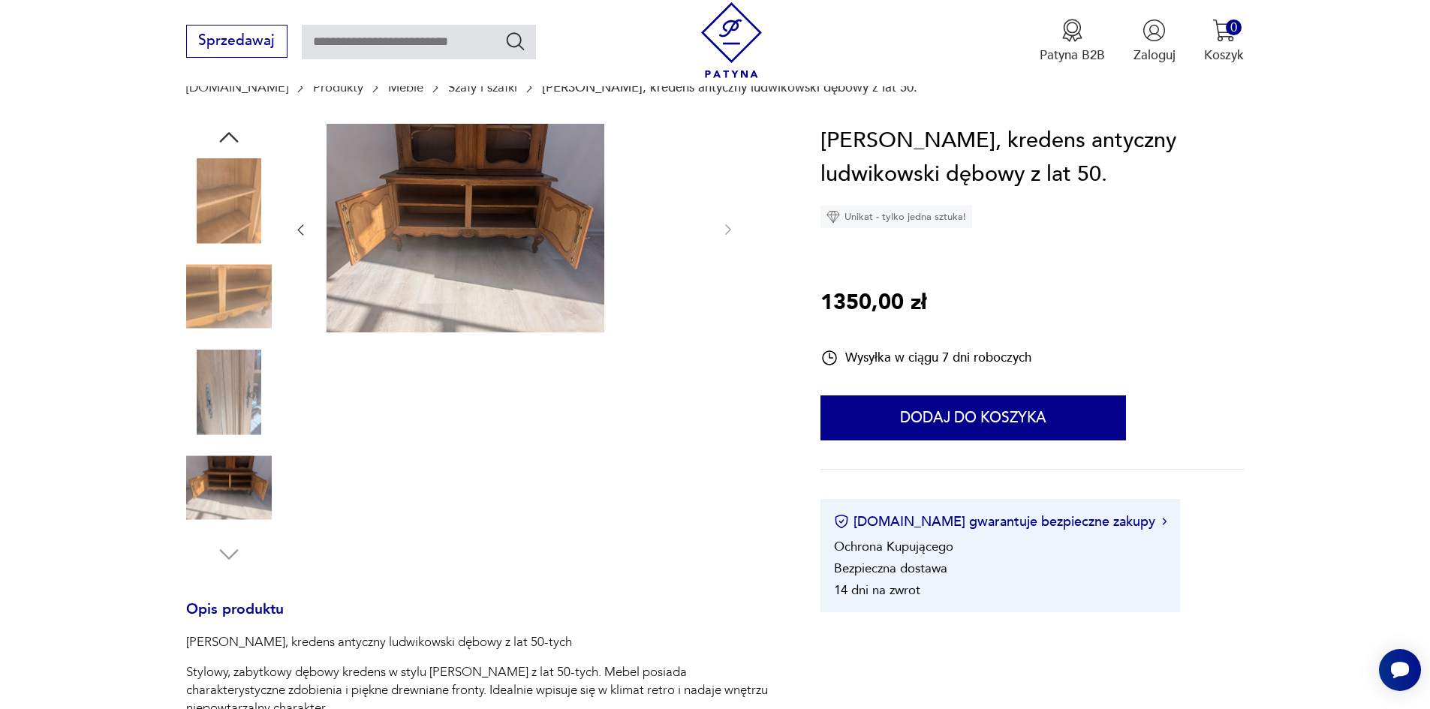
click at [203, 503] on img at bounding box center [229, 488] width 86 height 86
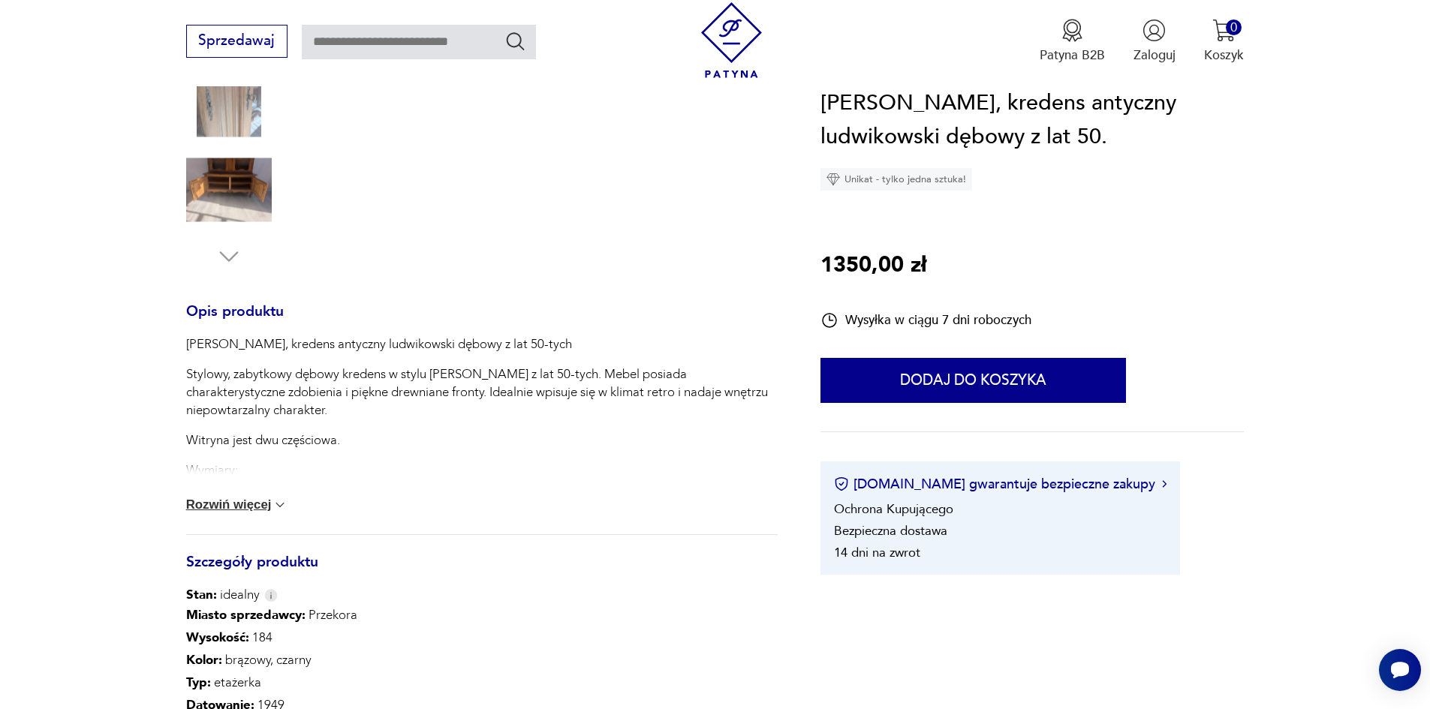
scroll to position [450, 0]
